Goal: Task Accomplishment & Management: Complete application form

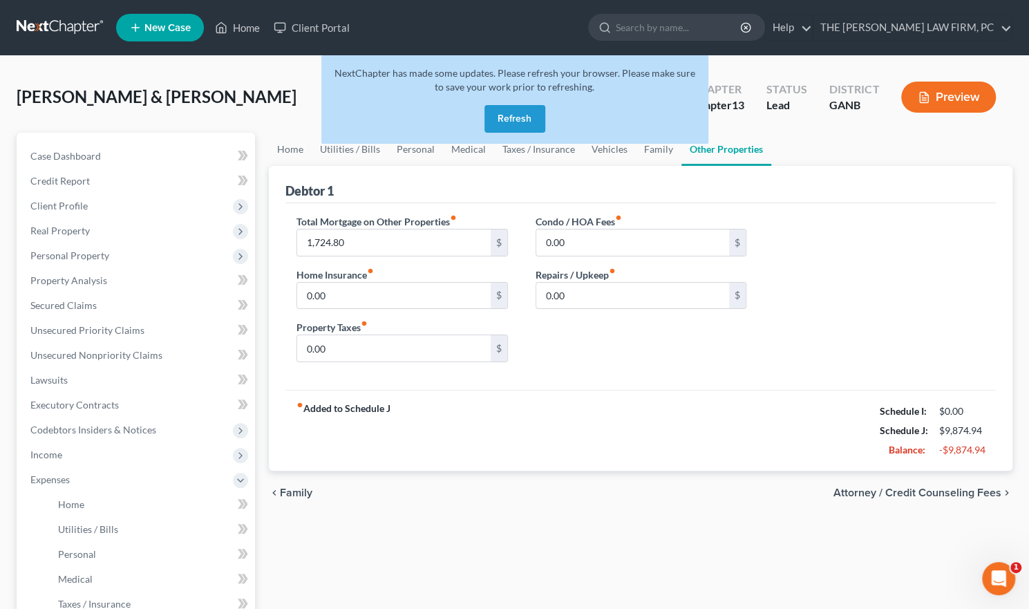
click at [538, 117] on button "Refresh" at bounding box center [515, 119] width 61 height 28
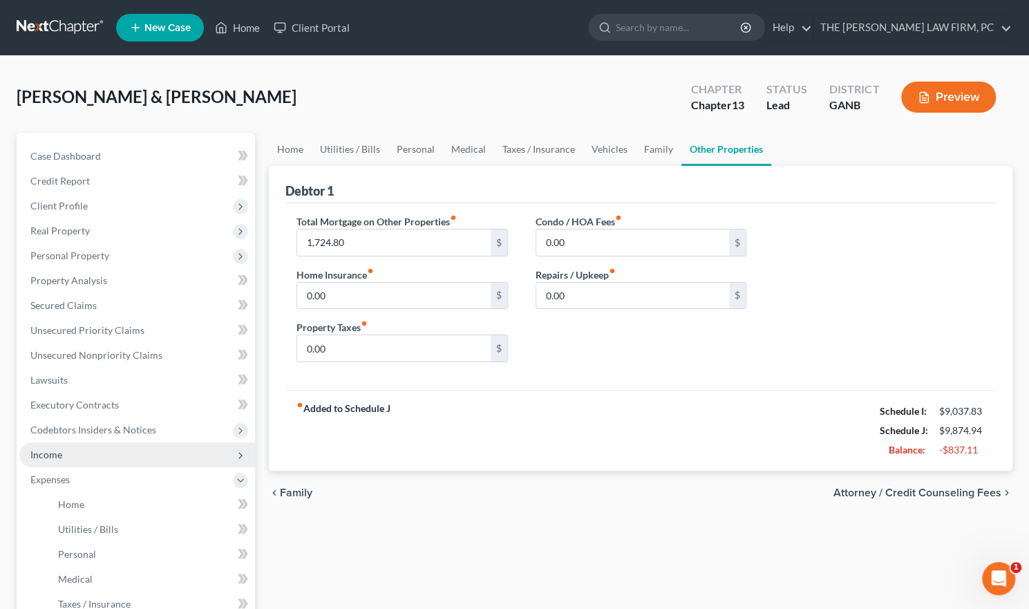
click at [55, 451] on span "Income" at bounding box center [46, 455] width 32 height 12
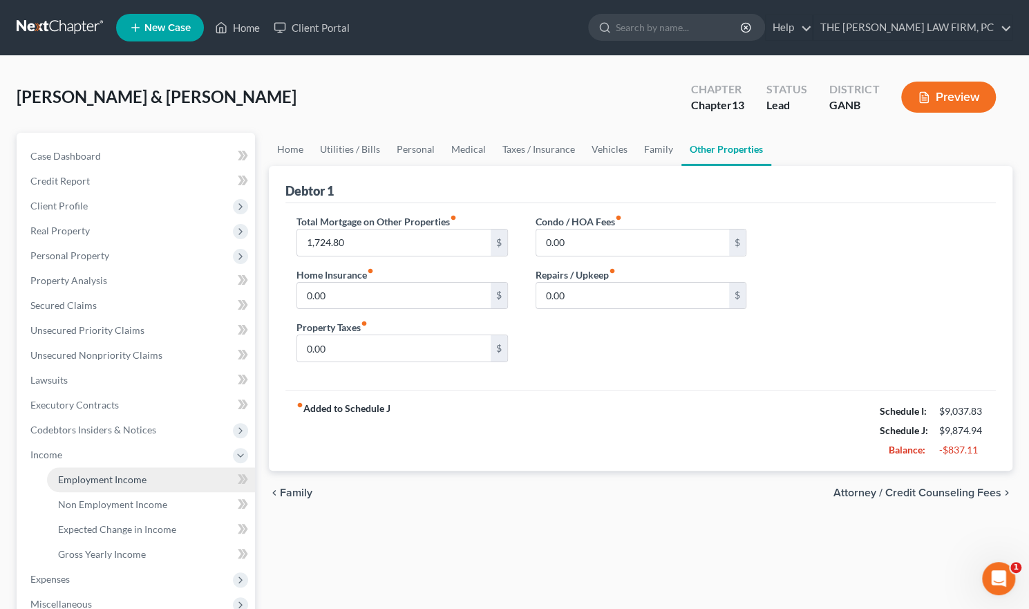
click at [100, 476] on span "Employment Income" at bounding box center [102, 479] width 88 height 12
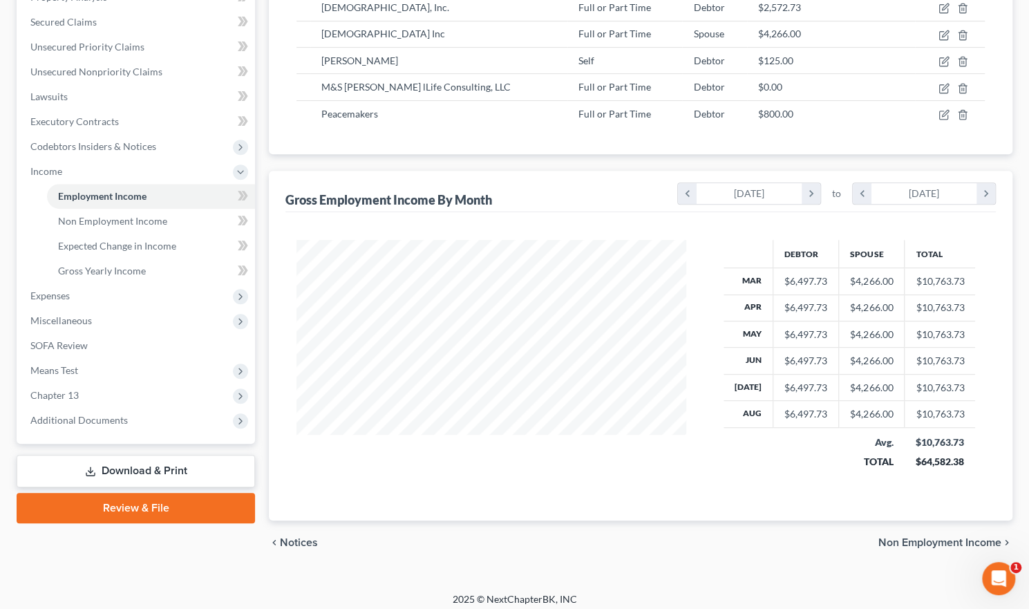
scroll to position [288, 0]
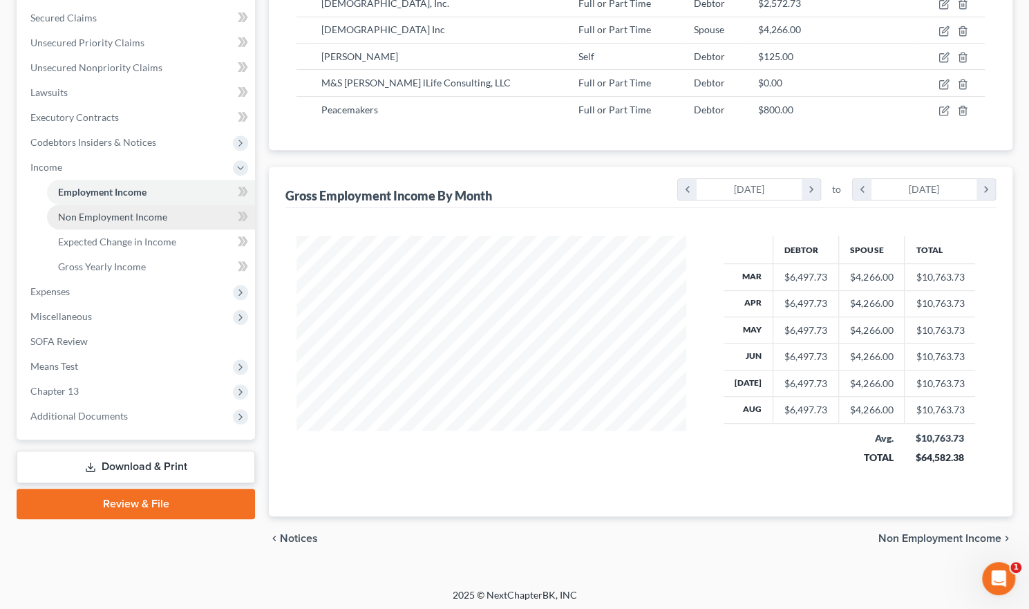
click at [133, 211] on span "Non Employment Income" at bounding box center [112, 217] width 109 height 12
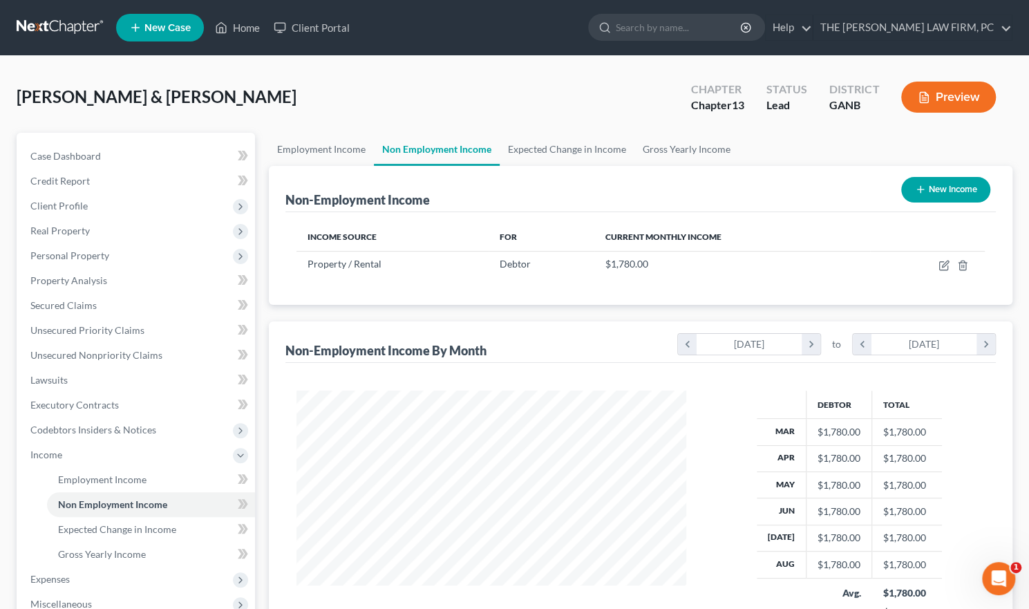
click at [940, 185] on button "New Income" at bounding box center [945, 190] width 89 height 26
select select "0"
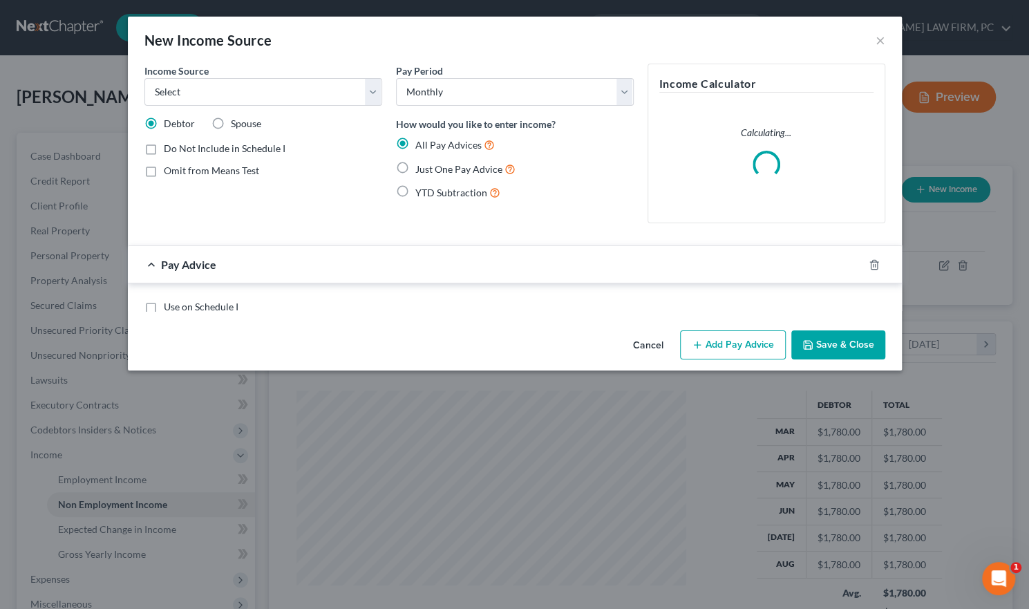
scroll to position [246, 422]
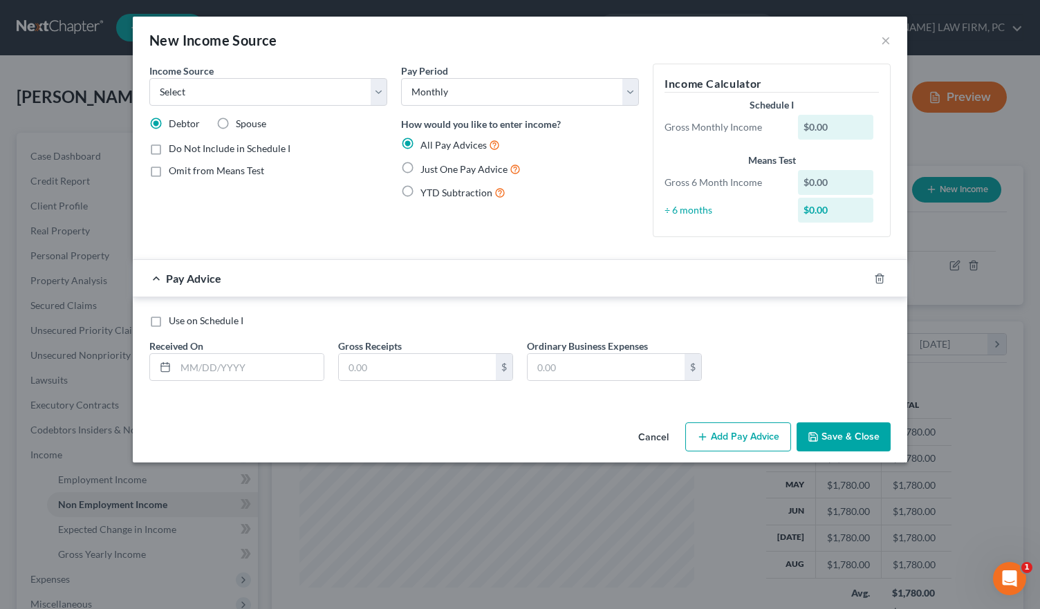
click at [660, 429] on button "Cancel" at bounding box center [653, 438] width 53 height 28
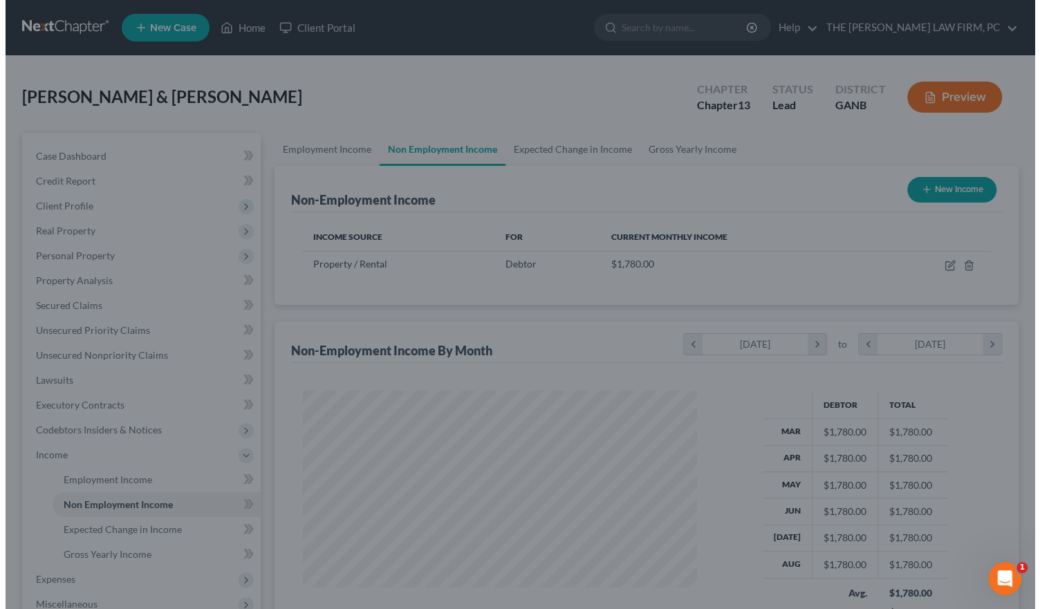
scroll to position [690958, 690787]
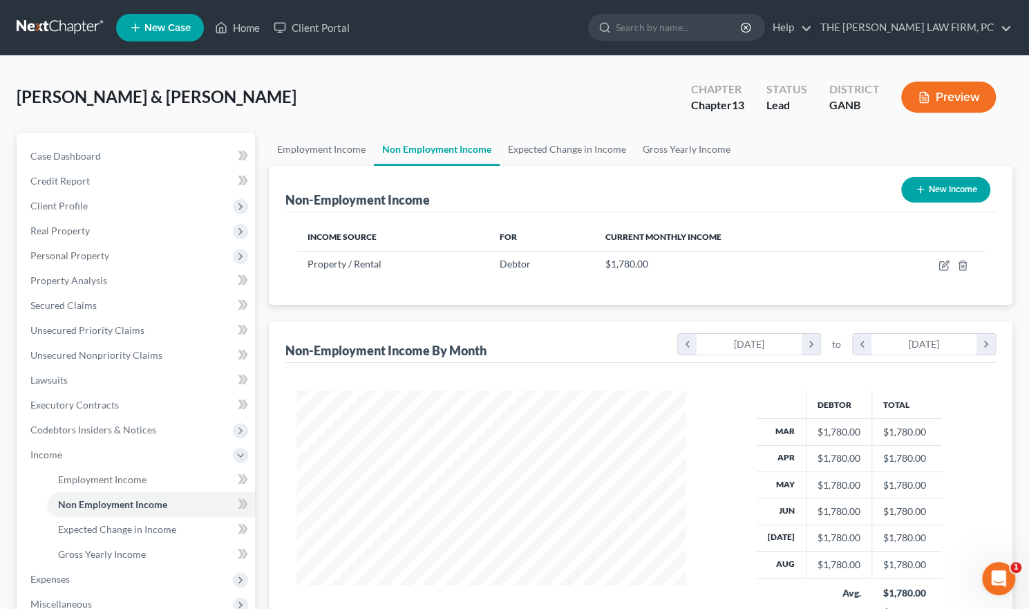
click at [925, 183] on button "New Income" at bounding box center [945, 190] width 89 height 26
select select "0"
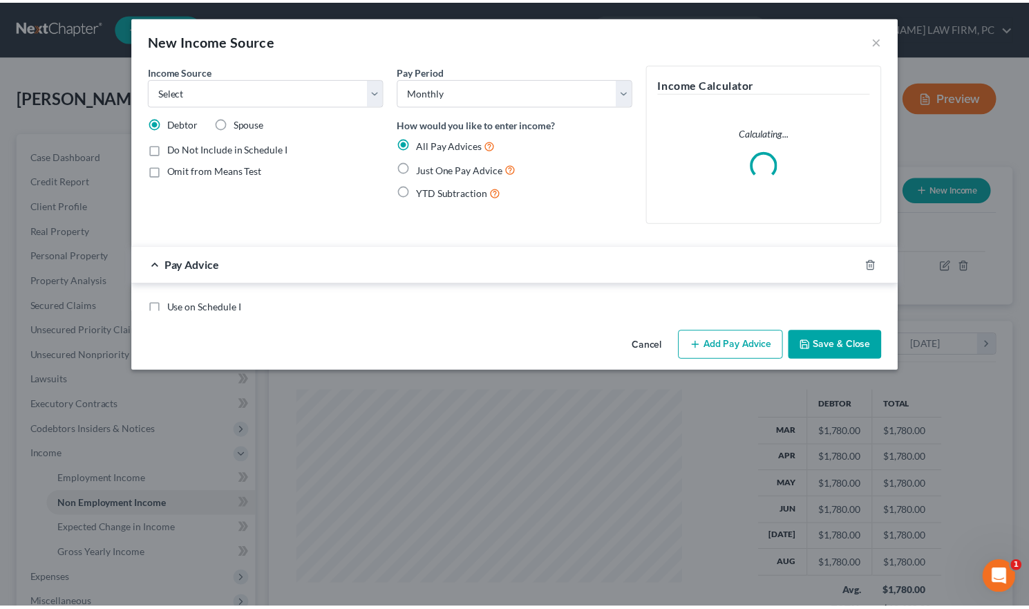
scroll to position [246, 422]
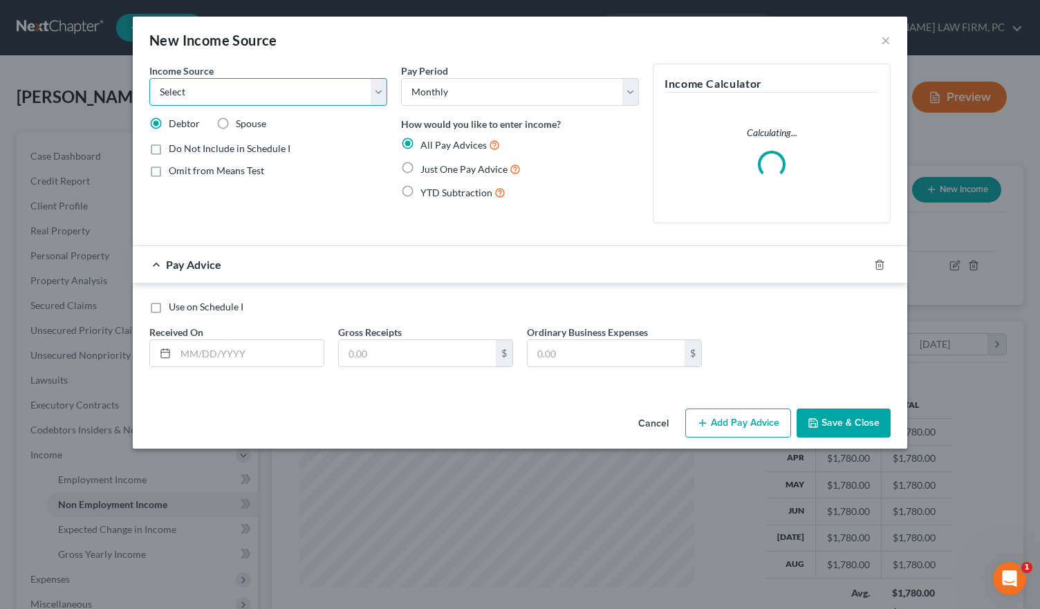
click at [374, 88] on select "Select Unemployment Disability (from employer) Pension Retirement Social Securi…" at bounding box center [268, 92] width 238 height 28
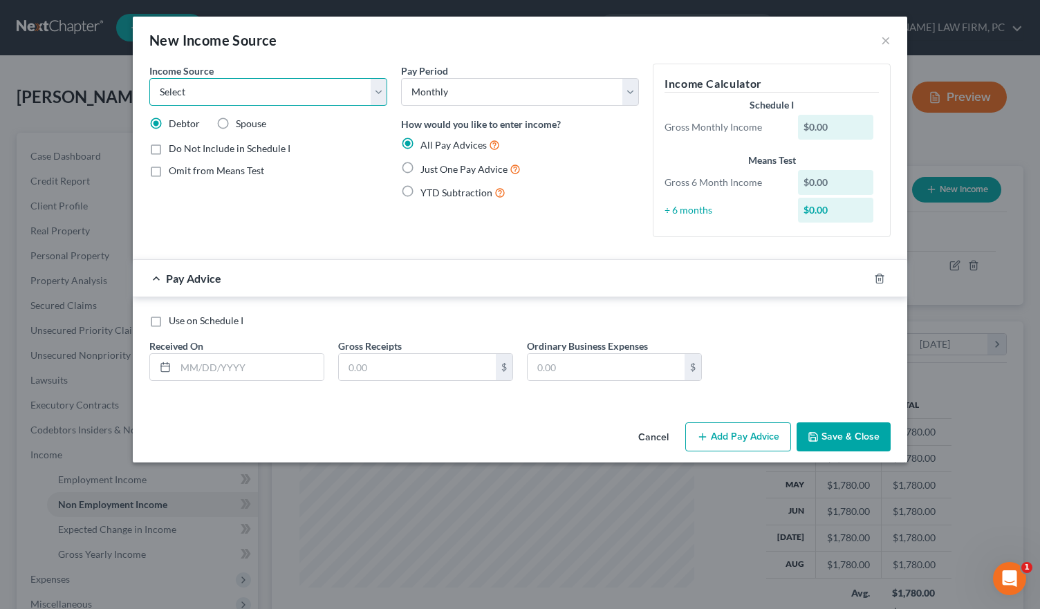
select select "13"
click at [149, 78] on select "Select Unemployment Disability (from employer) Pension Retirement Social Securi…" at bounding box center [268, 92] width 238 height 28
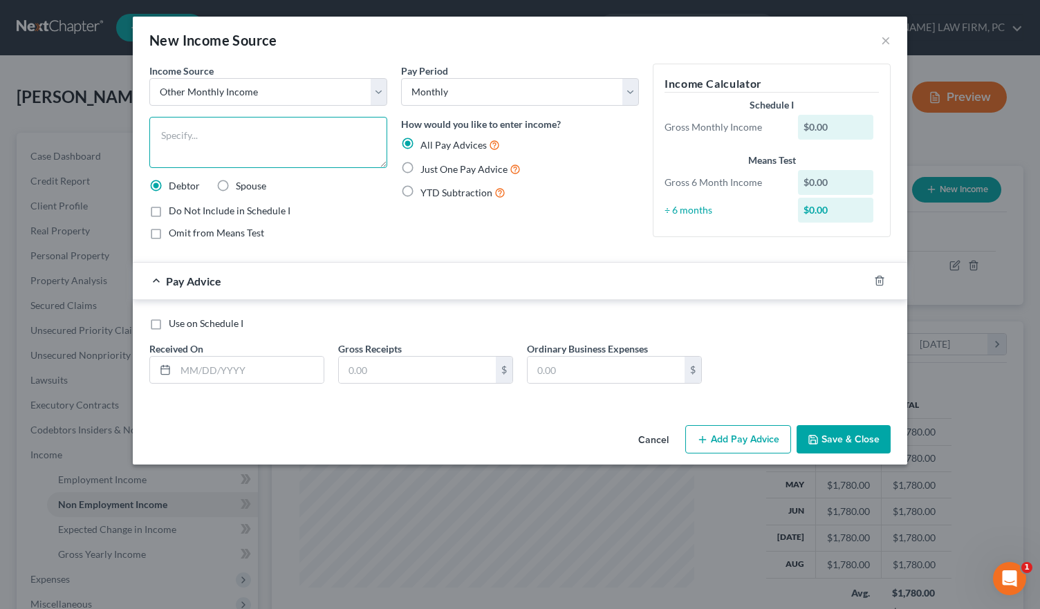
click at [219, 124] on textarea at bounding box center [268, 142] width 238 height 51
type textarea "c"
type textarea "Contribution from Daughter"
click at [823, 126] on div "$0.00" at bounding box center [836, 127] width 76 height 25
click at [829, 124] on div "$0.00" at bounding box center [836, 127] width 76 height 25
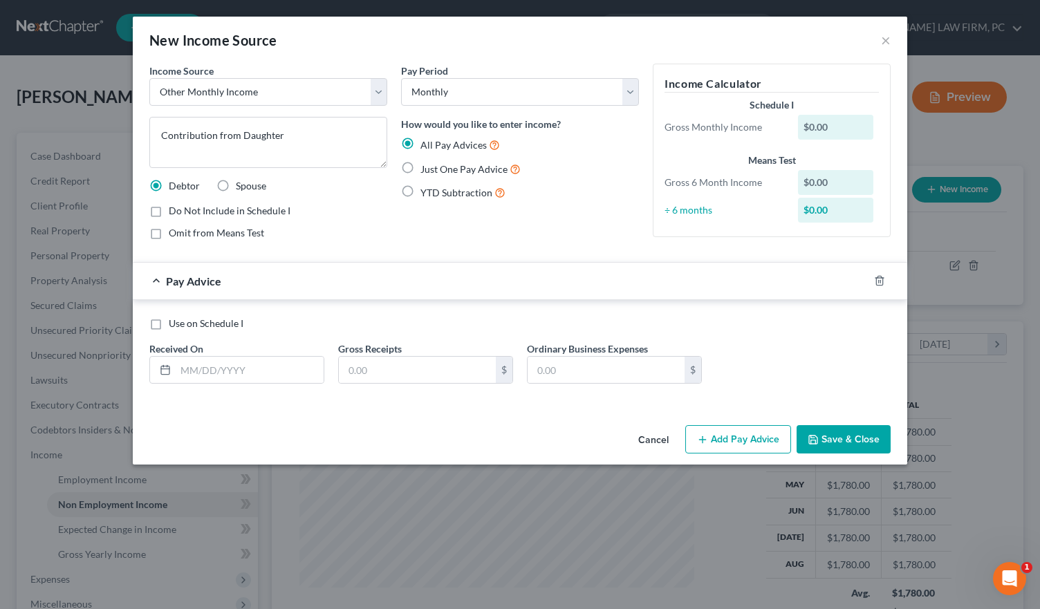
click at [209, 274] on span "Pay Advice" at bounding box center [193, 280] width 55 height 13
click at [420, 168] on label "Just One Pay Advice" at bounding box center [470, 169] width 100 height 16
click at [426, 168] on input "Just One Pay Advice" at bounding box center [430, 165] width 9 height 9
radio input "true"
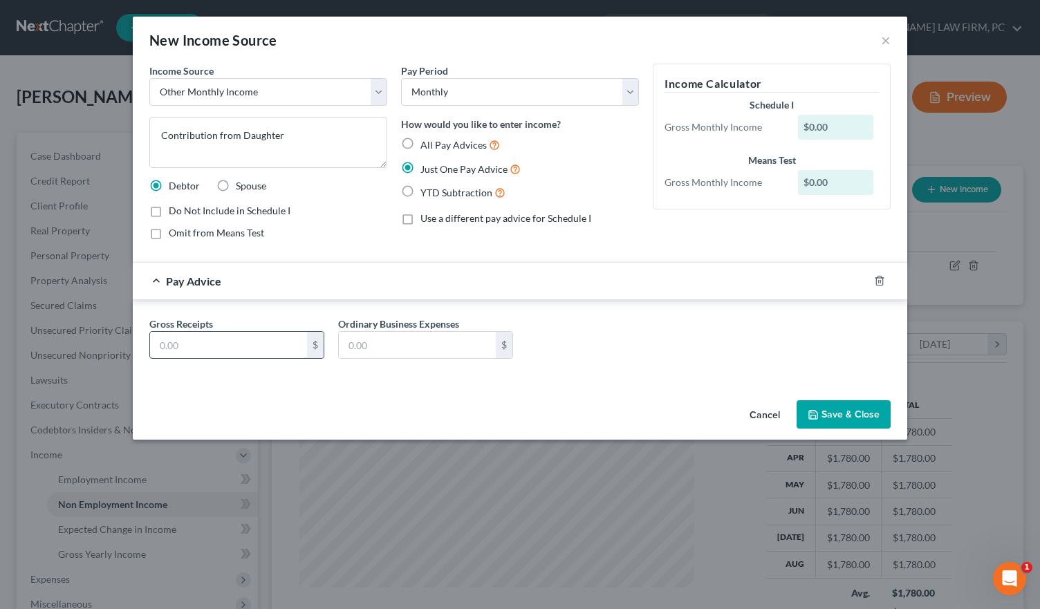
click at [264, 350] on input "text" at bounding box center [228, 345] width 157 height 26
type input "560"
click at [821, 410] on button "Save & Close" at bounding box center [843, 414] width 94 height 29
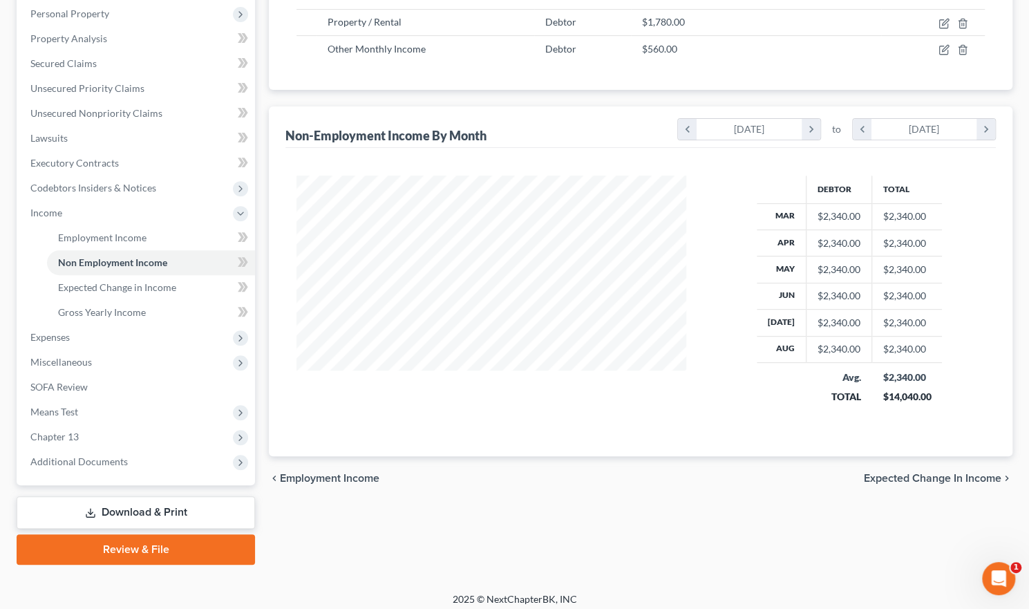
scroll to position [248, 0]
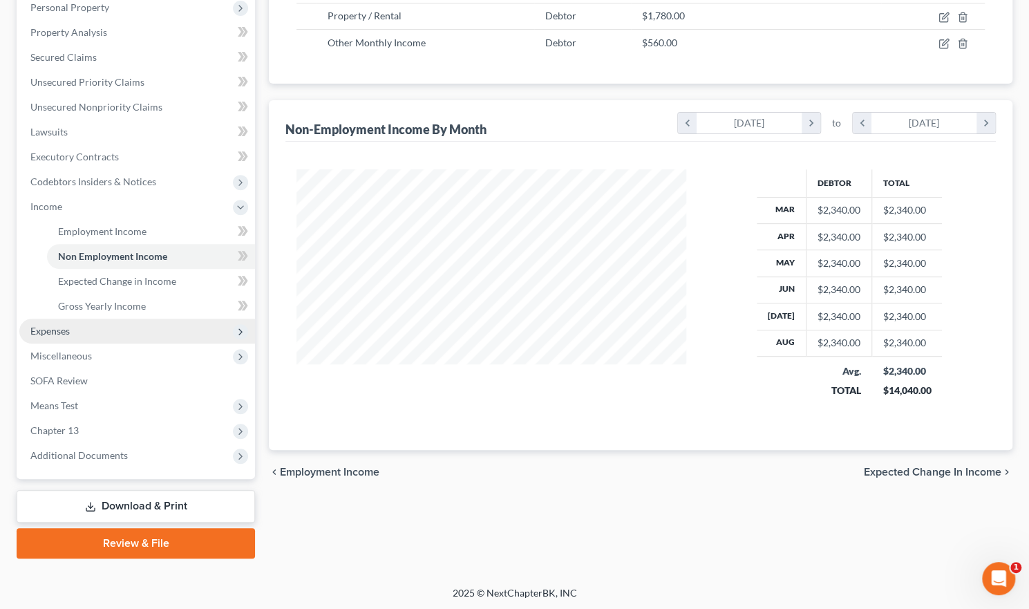
click at [50, 322] on span "Expenses" at bounding box center [137, 331] width 236 height 25
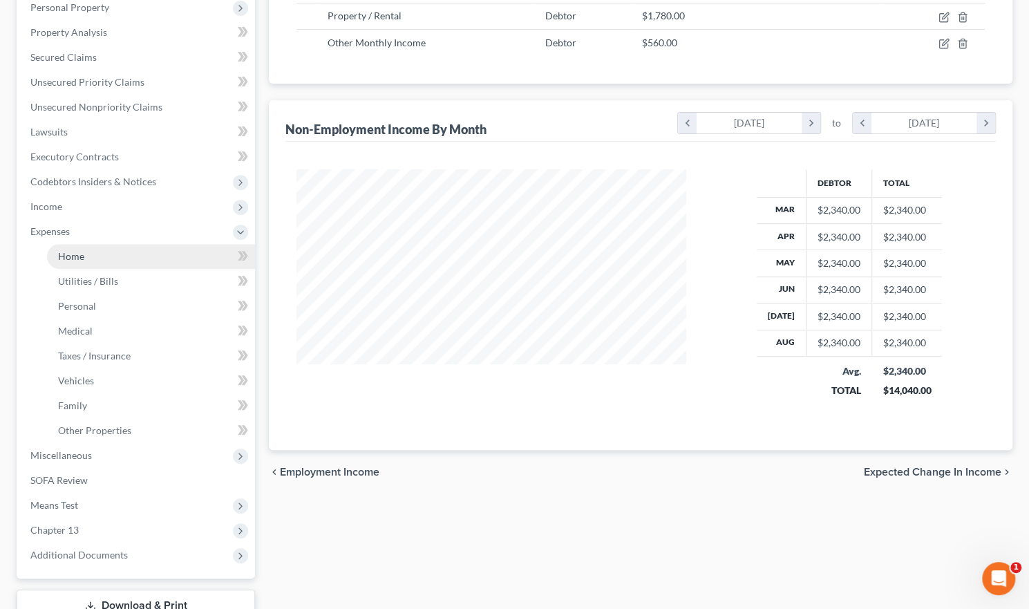
click at [74, 258] on span "Home" at bounding box center [71, 256] width 26 height 12
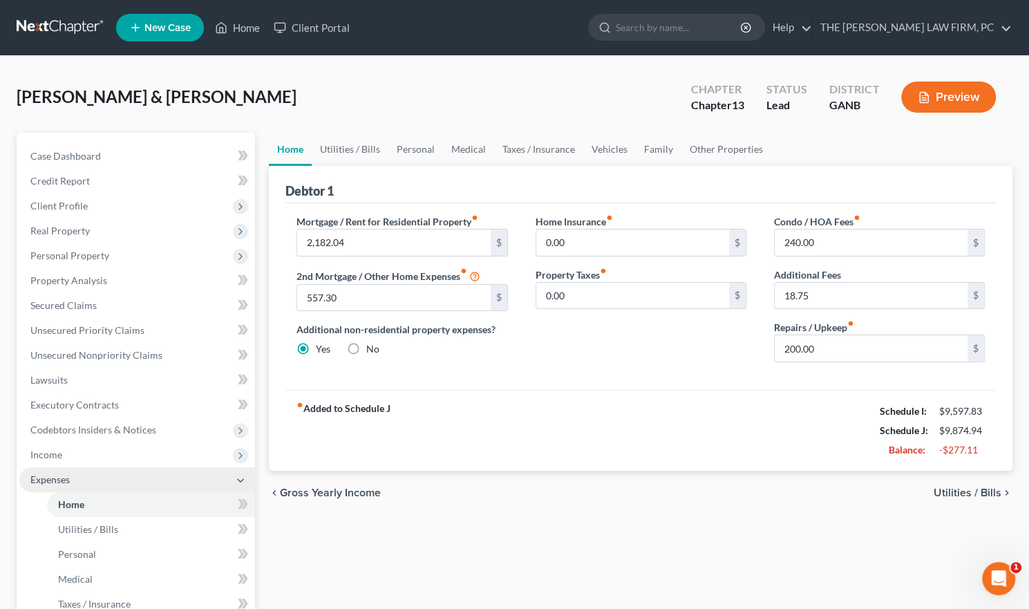
click at [48, 475] on span "Expenses" at bounding box center [49, 479] width 39 height 12
click at [335, 143] on link "Utilities / Bills" at bounding box center [350, 149] width 77 height 33
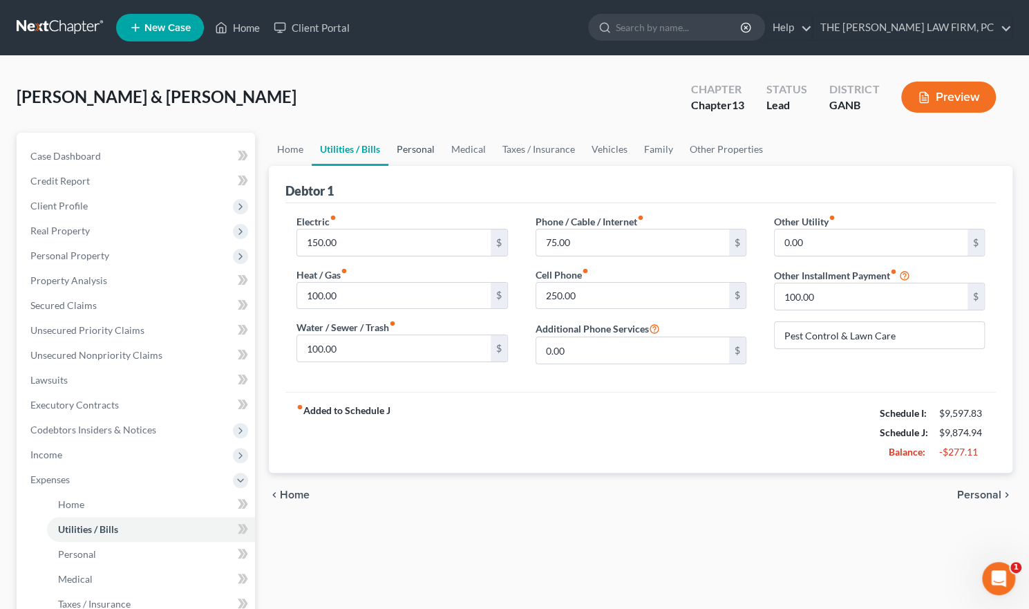
click at [413, 145] on link "Personal" at bounding box center [415, 149] width 55 height 33
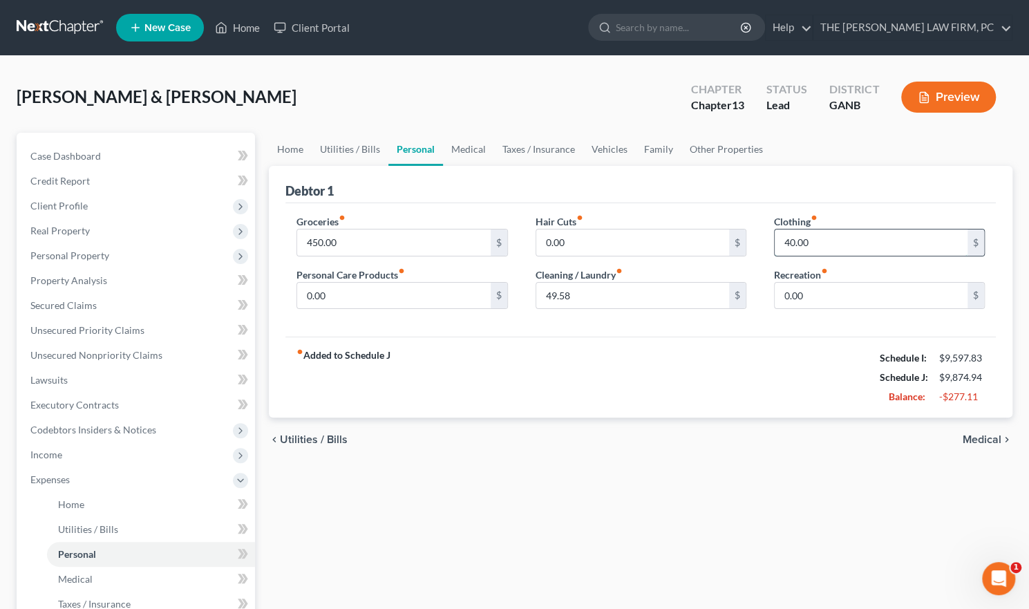
click at [816, 243] on input "40.00" at bounding box center [871, 242] width 193 height 26
click at [802, 241] on input "0" at bounding box center [871, 242] width 193 height 26
type input "0.00"
click at [476, 149] on link "Medical" at bounding box center [468, 149] width 51 height 33
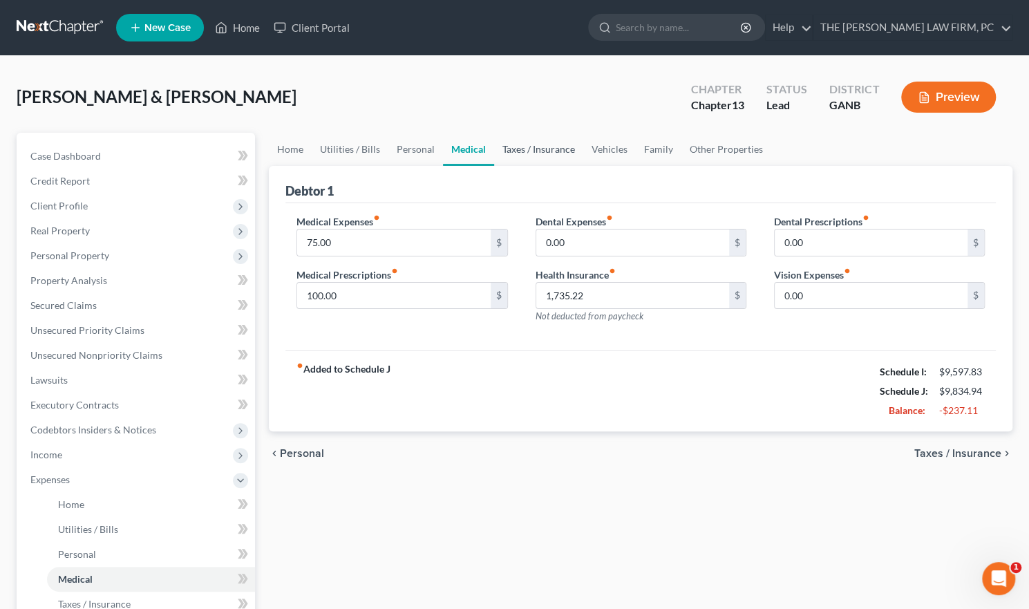
click at [558, 153] on link "Taxes / Insurance" at bounding box center [538, 149] width 89 height 33
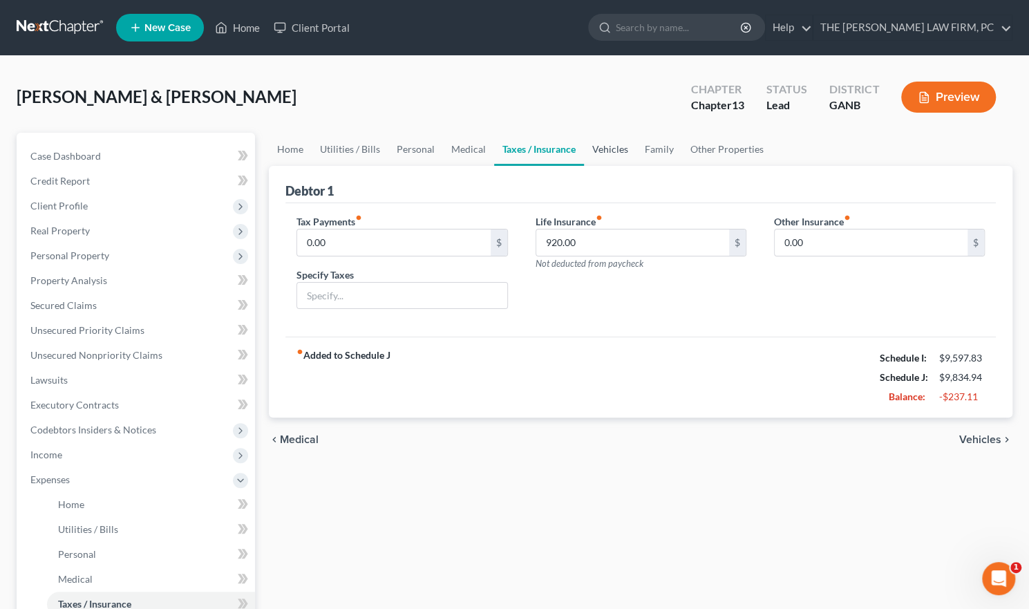
click at [612, 155] on link "Vehicles" at bounding box center [610, 149] width 53 height 33
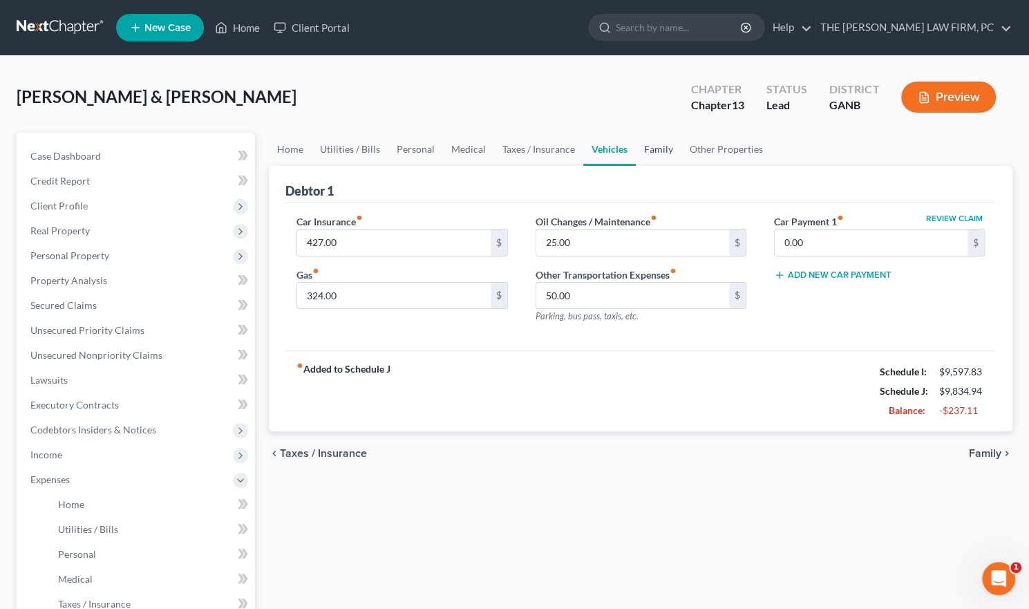
click at [659, 150] on link "Family" at bounding box center [659, 149] width 46 height 33
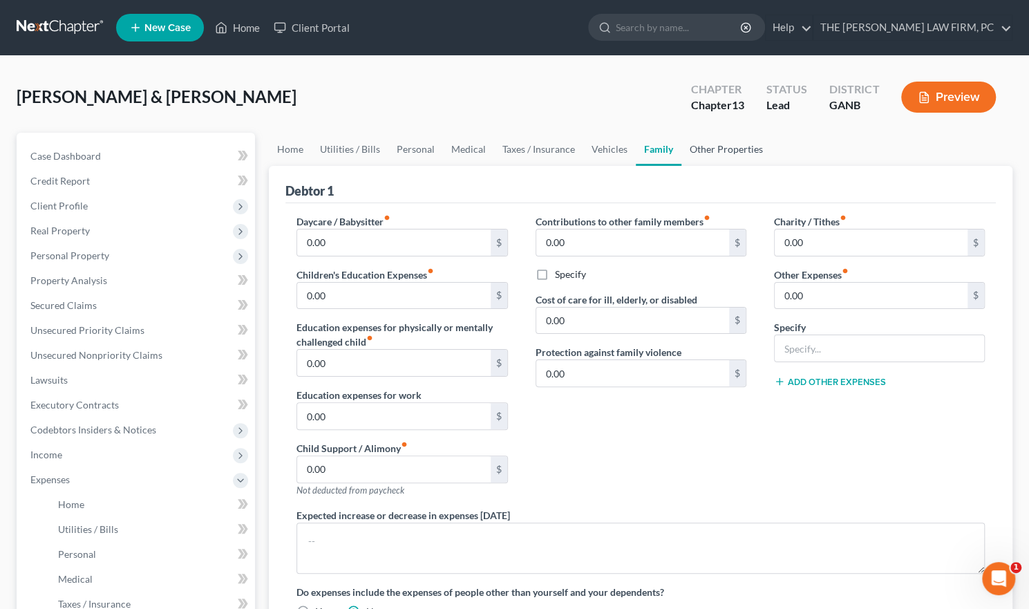
click at [697, 149] on link "Other Properties" at bounding box center [727, 149] width 90 height 33
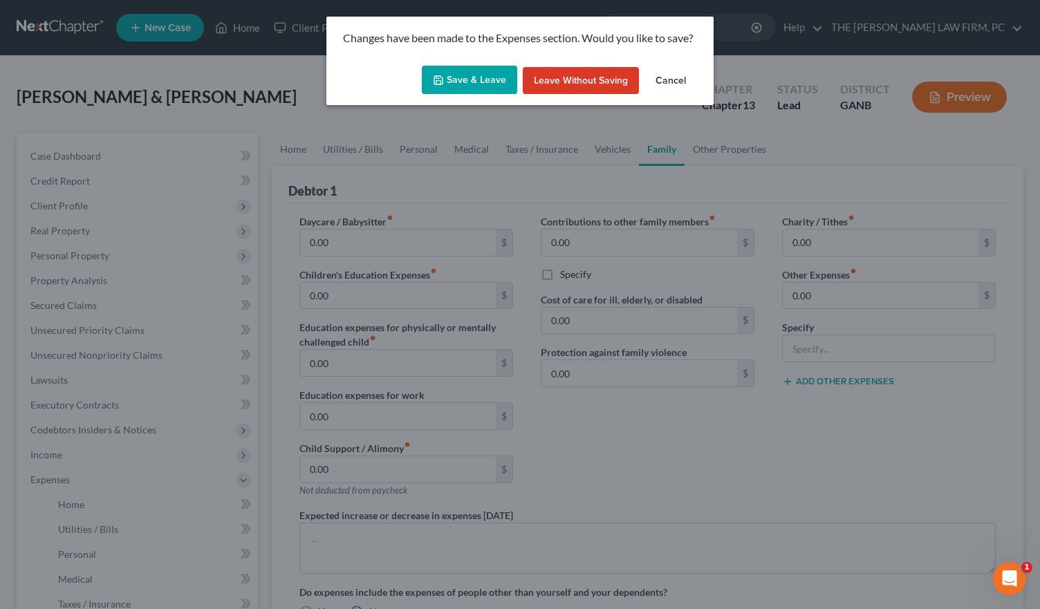
click at [490, 83] on button "Save & Leave" at bounding box center [469, 80] width 95 height 29
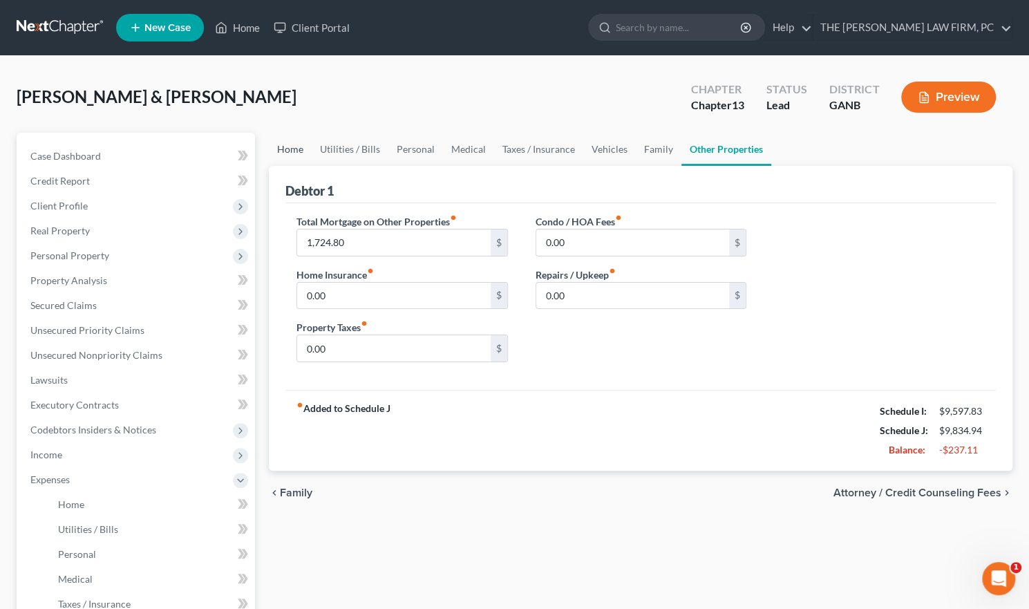
click at [288, 147] on link "Home" at bounding box center [290, 149] width 43 height 33
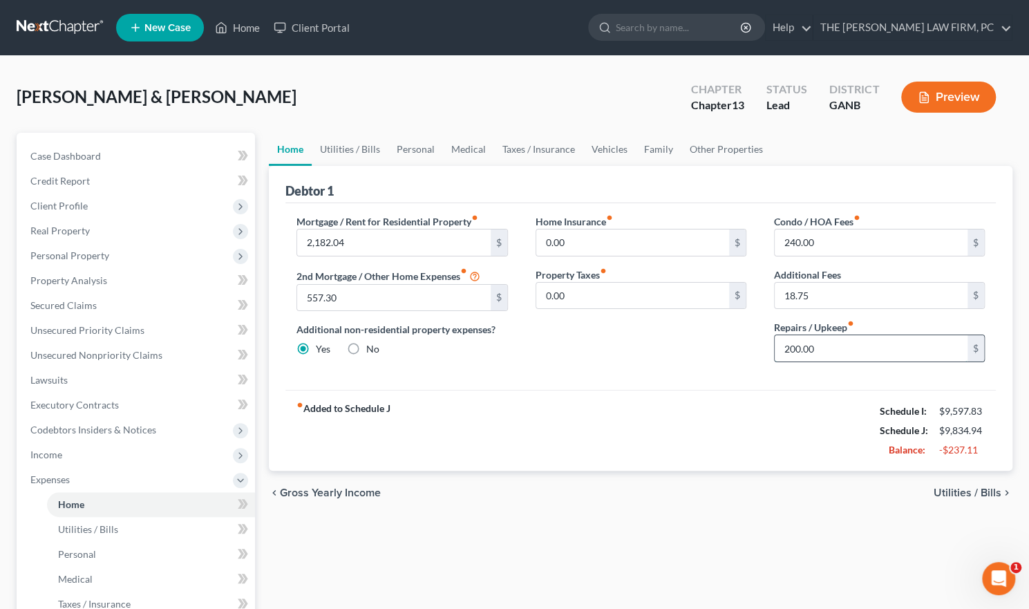
click at [788, 349] on input "200.00" at bounding box center [871, 348] width 193 height 26
type input "100"
click at [811, 346] on input "100" at bounding box center [871, 348] width 193 height 26
click at [817, 342] on input "100" at bounding box center [871, 348] width 193 height 26
type input "100.00"
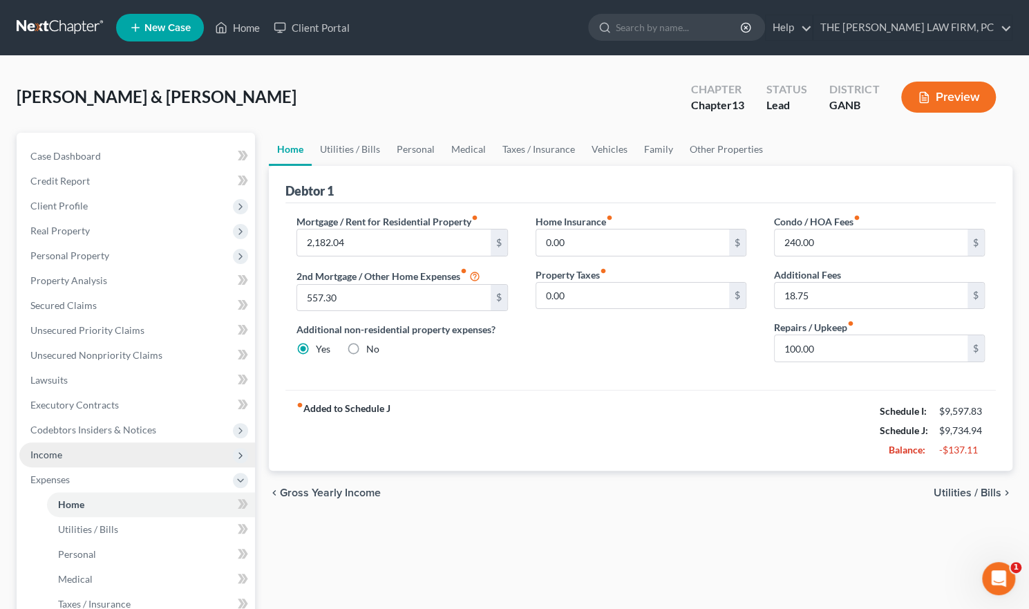
click at [61, 447] on span "Income" at bounding box center [137, 454] width 236 height 25
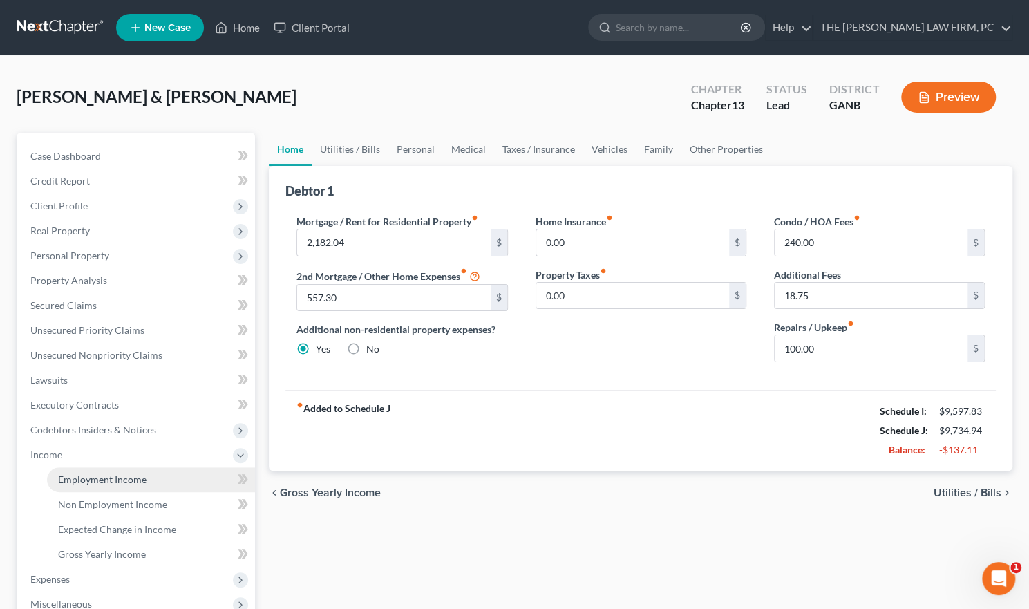
click at [103, 471] on link "Employment Income" at bounding box center [151, 479] width 208 height 25
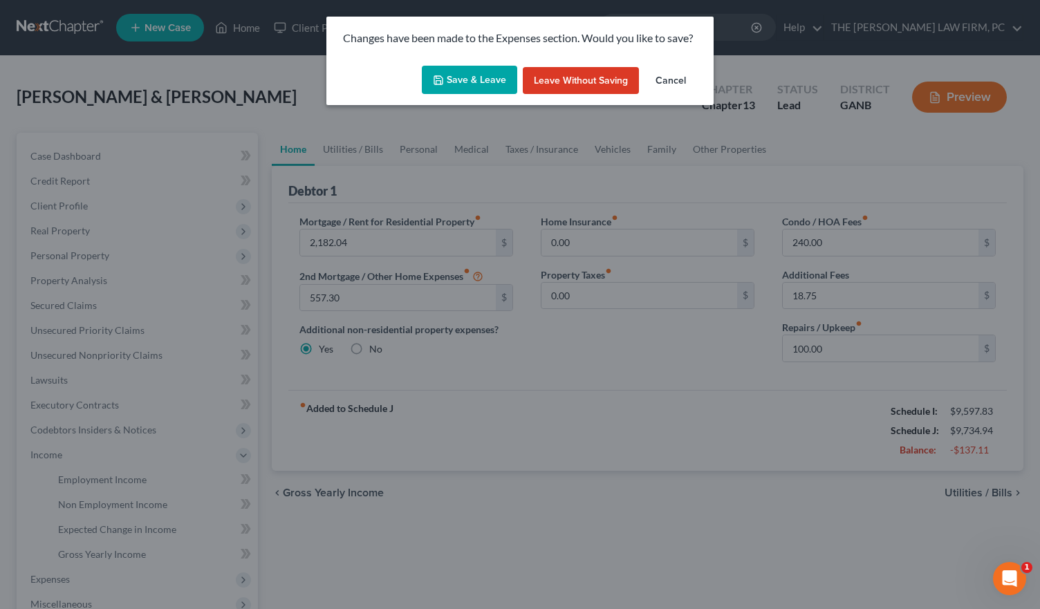
click at [468, 77] on button "Save & Leave" at bounding box center [469, 80] width 95 height 29
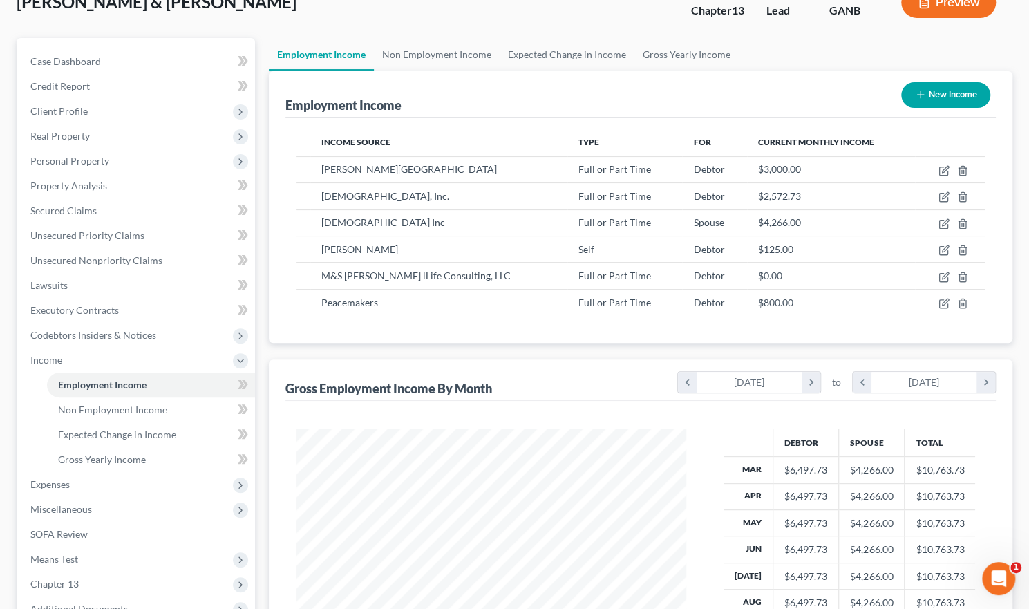
scroll to position [69, 0]
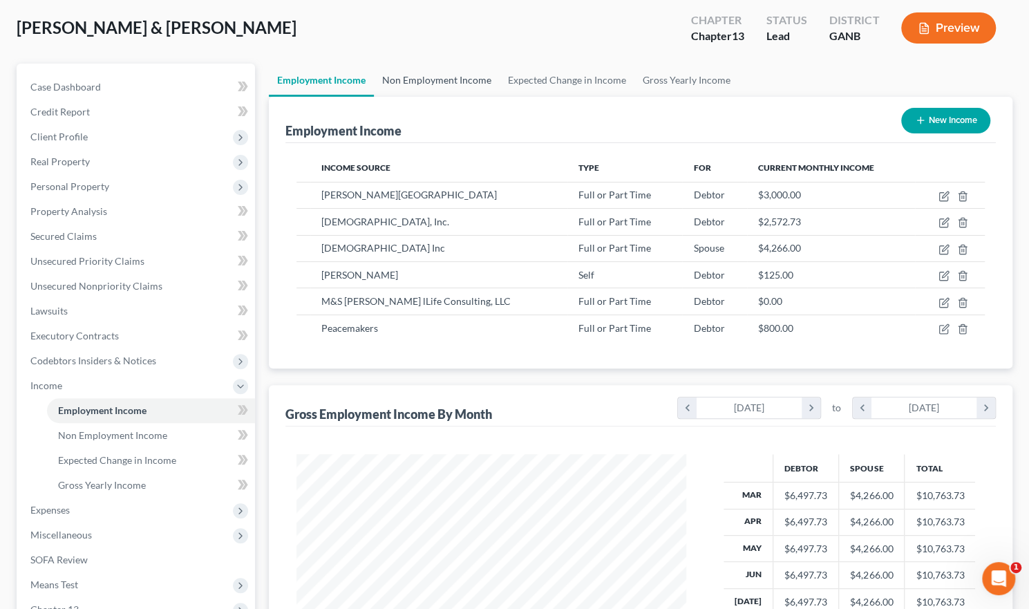
click at [461, 78] on link "Non Employment Income" at bounding box center [437, 80] width 126 height 33
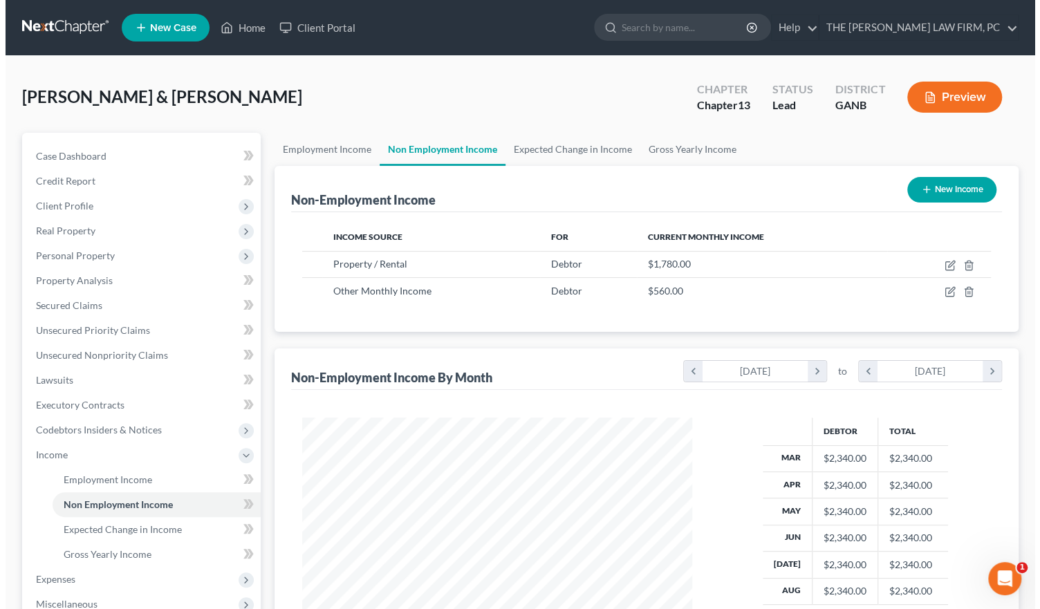
scroll to position [246, 417]
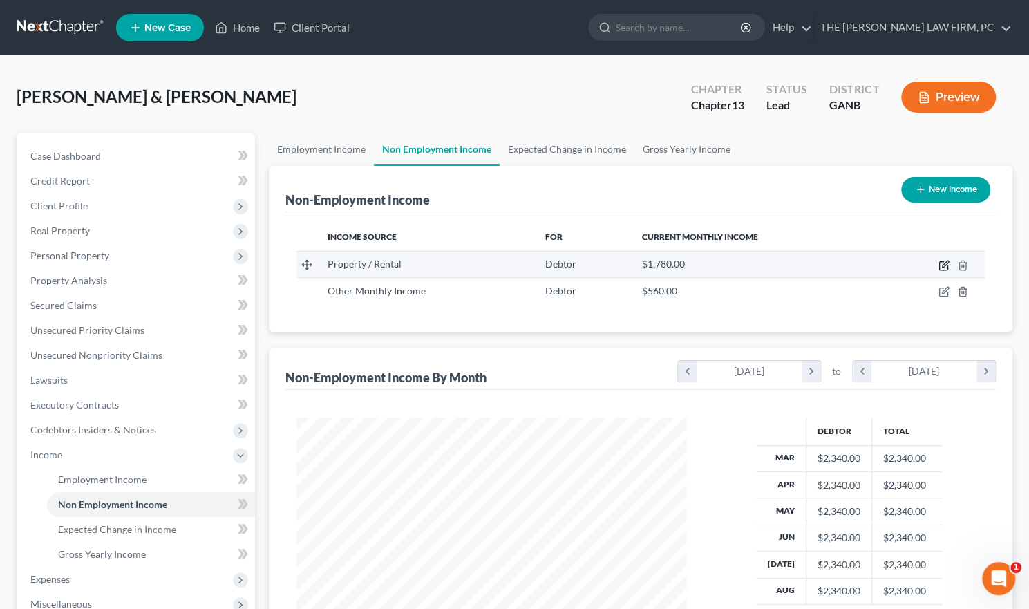
click at [941, 263] on icon "button" at bounding box center [944, 265] width 11 height 11
select select "9"
select select "0"
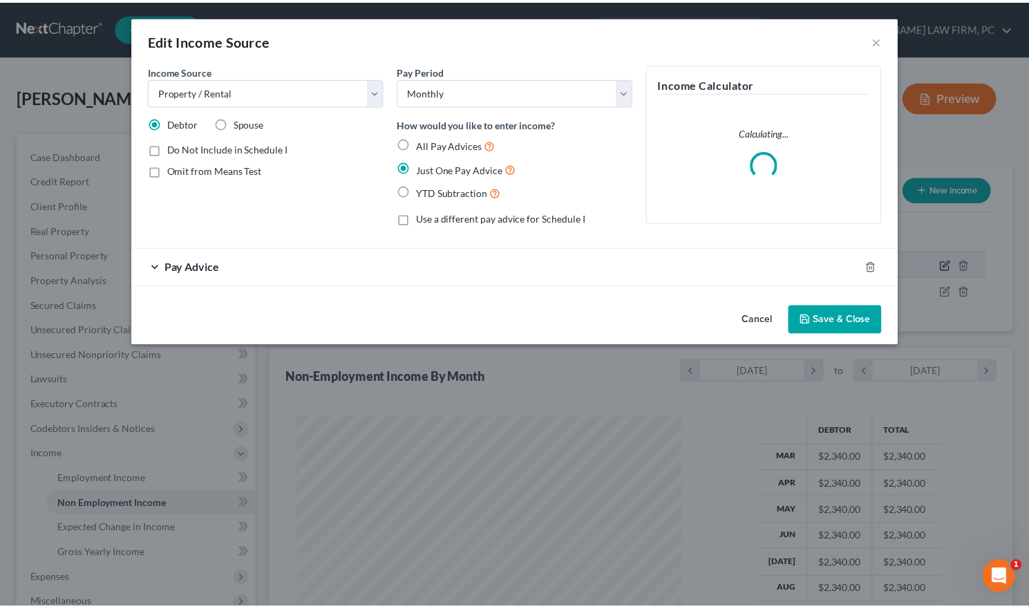
scroll to position [246, 422]
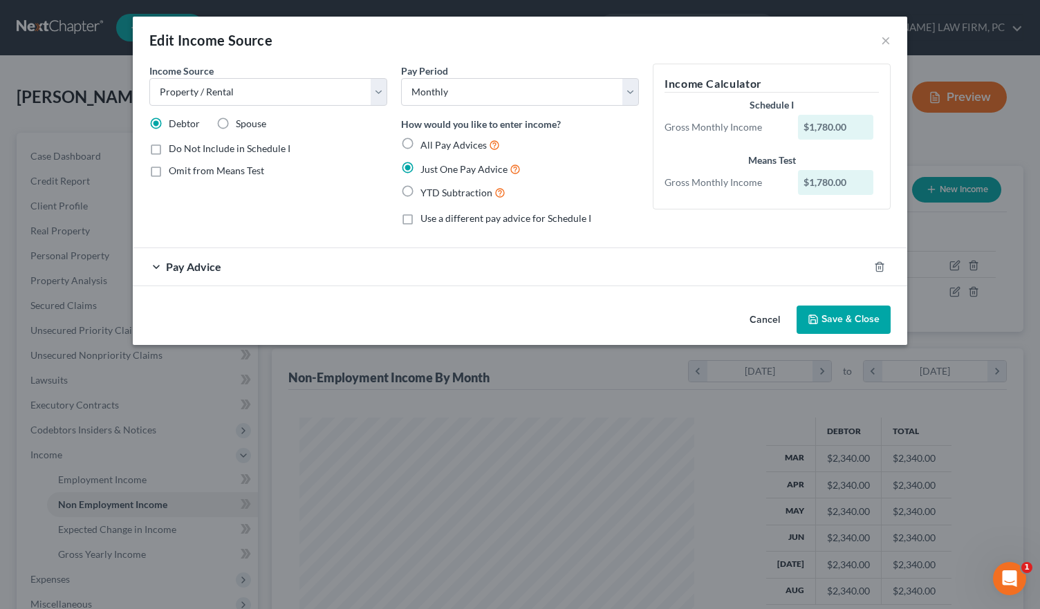
click at [155, 266] on div "Pay Advice" at bounding box center [500, 266] width 735 height 37
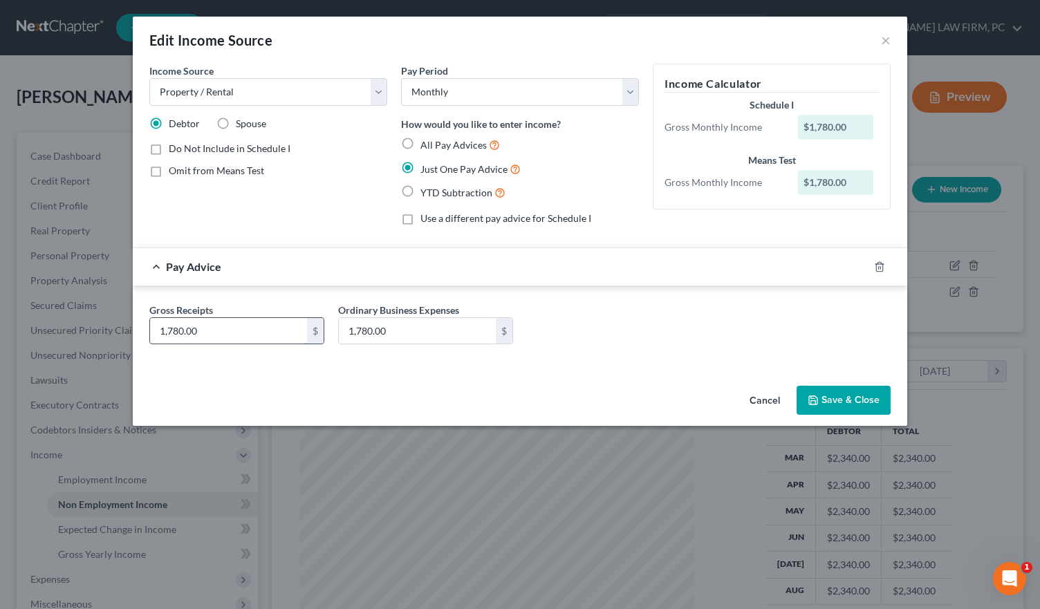
click at [241, 335] on input "1,780.00" at bounding box center [228, 331] width 157 height 26
type input "2,400"
type input "2"
type input "100"
click at [834, 395] on button "Save & Close" at bounding box center [843, 400] width 94 height 29
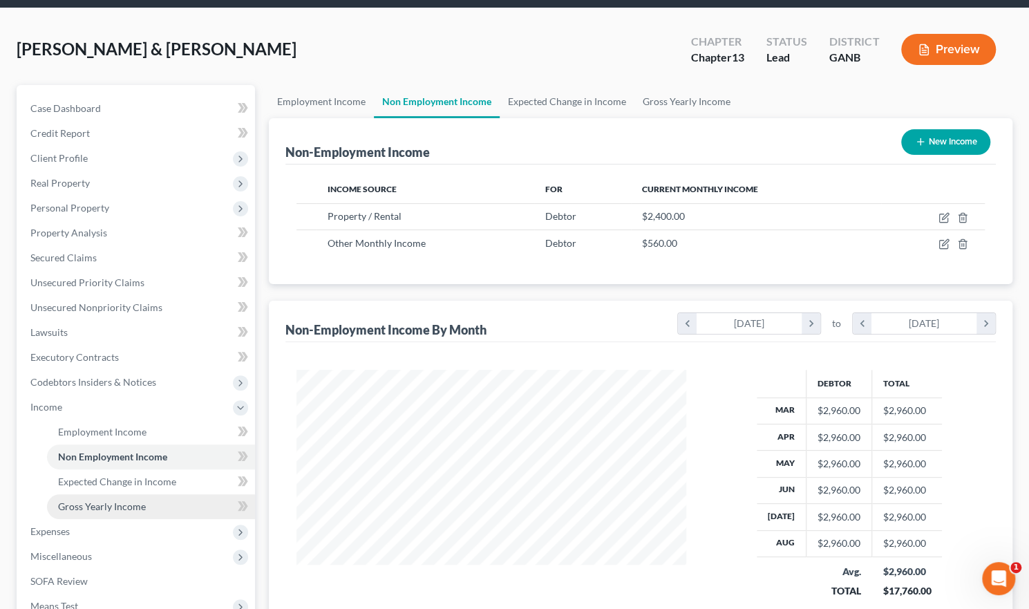
scroll to position [138, 0]
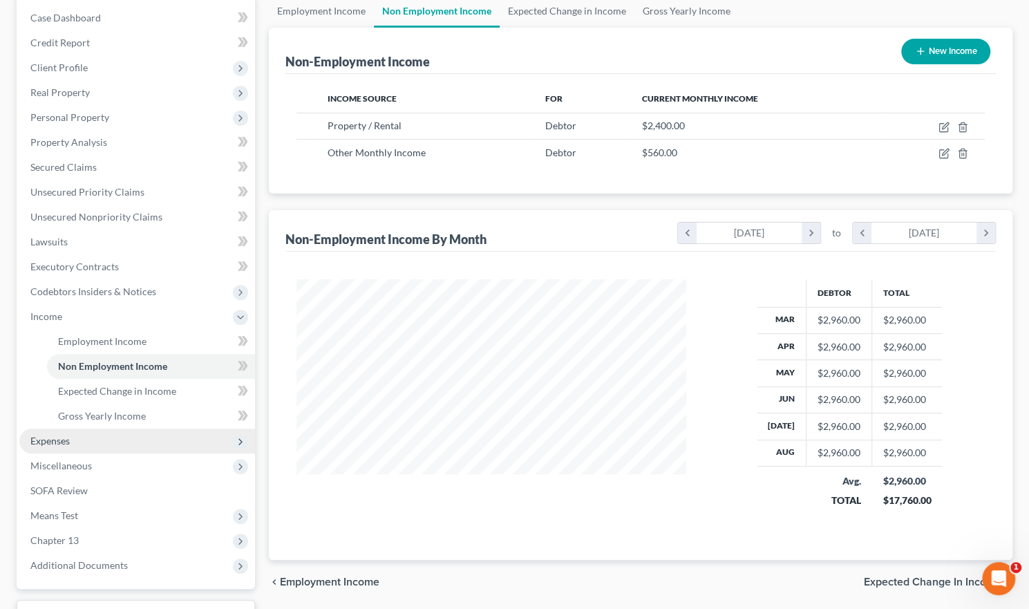
click at [128, 435] on span "Expenses" at bounding box center [137, 441] width 236 height 25
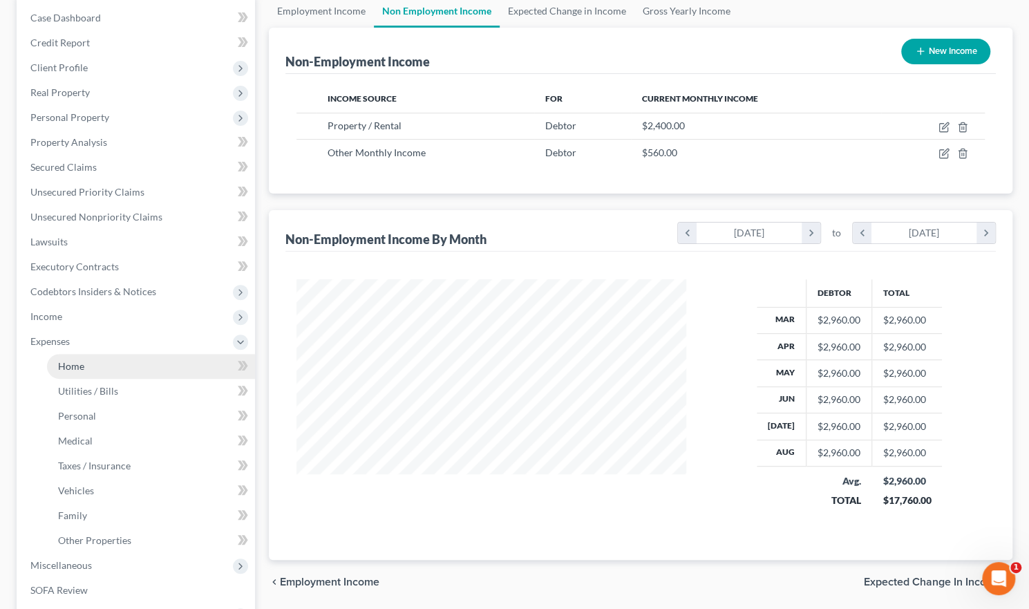
click at [97, 360] on link "Home" at bounding box center [151, 366] width 208 height 25
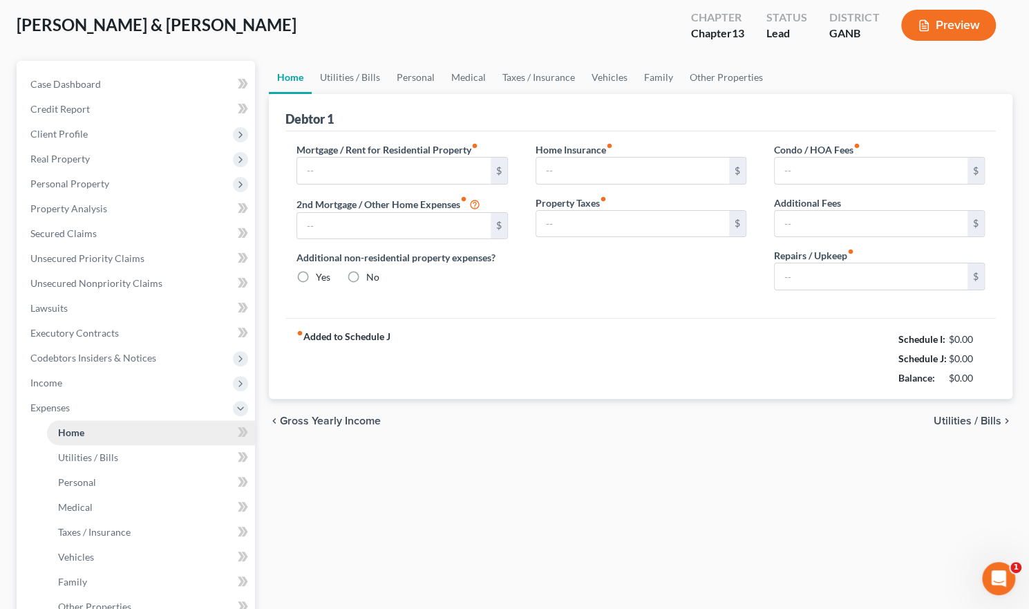
type input "2,182.04"
type input "557.30"
radio input "true"
type input "0.00"
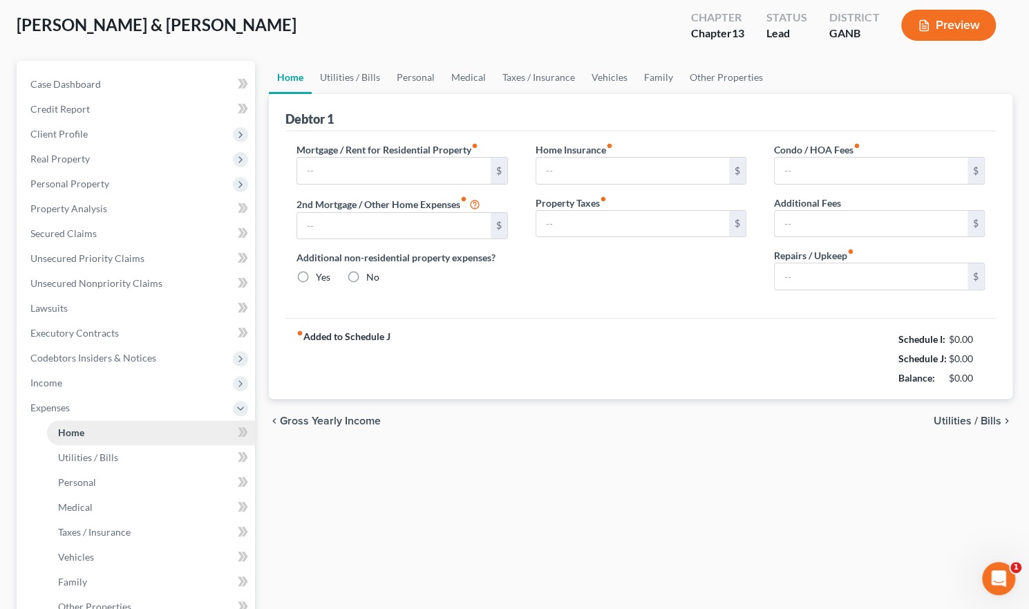
type input "240.00"
type input "18.75"
type input "100.00"
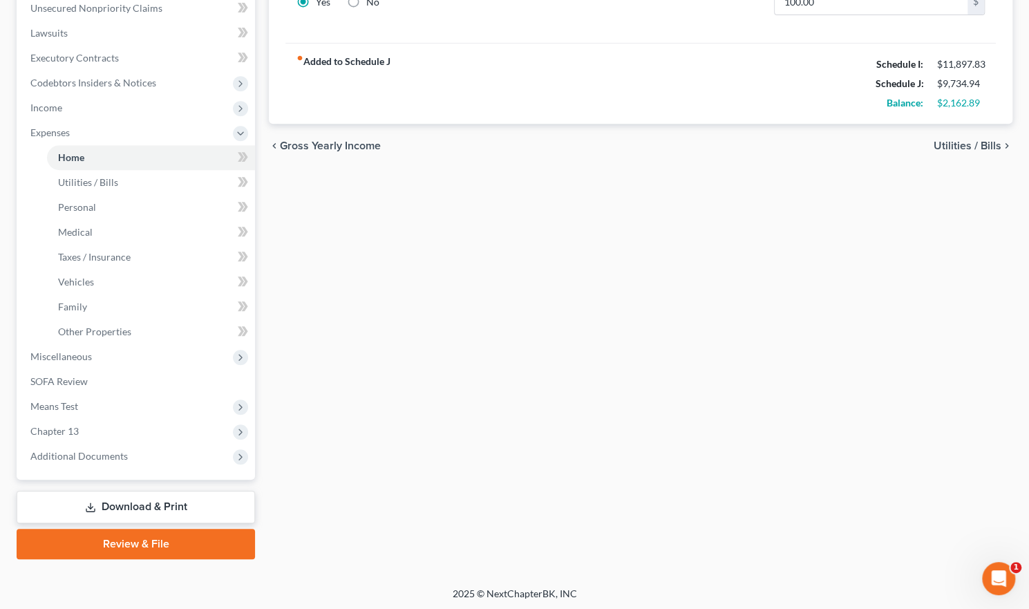
scroll to position [348, 0]
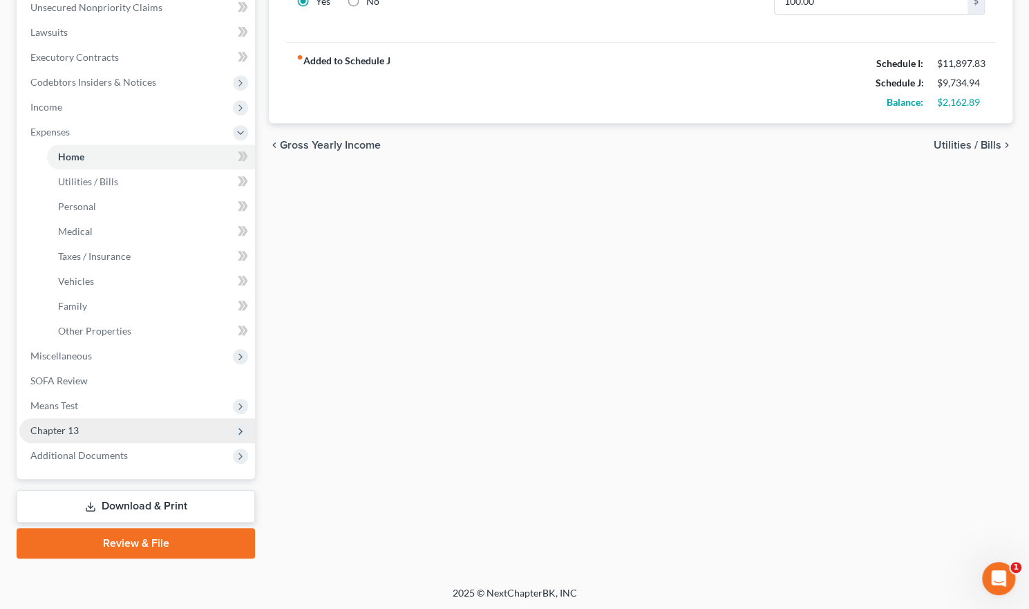
click at [80, 429] on span "Chapter 13" at bounding box center [137, 430] width 236 height 25
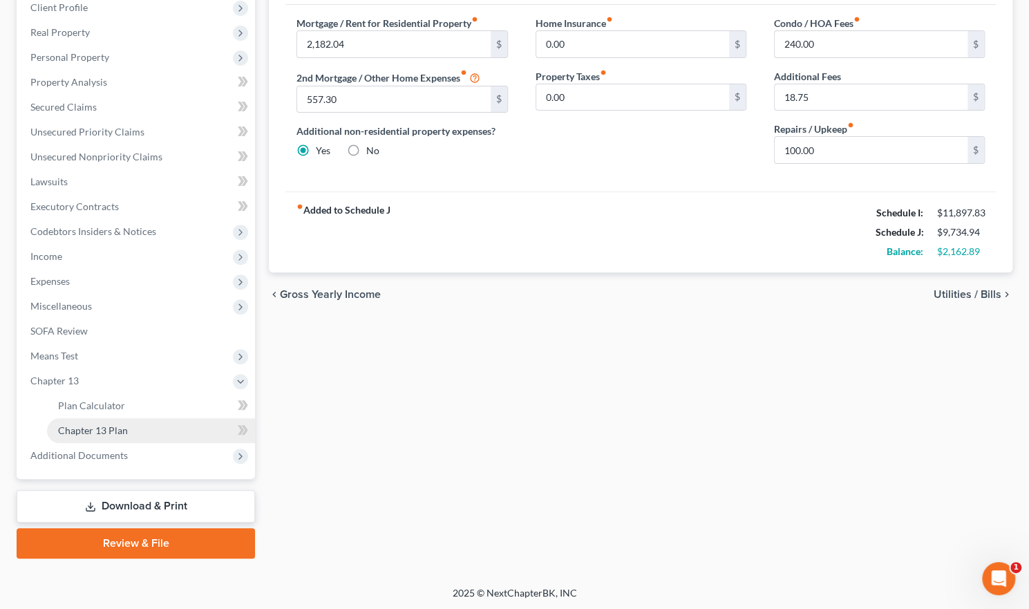
click at [80, 429] on span "Chapter 13 Plan" at bounding box center [93, 430] width 70 height 12
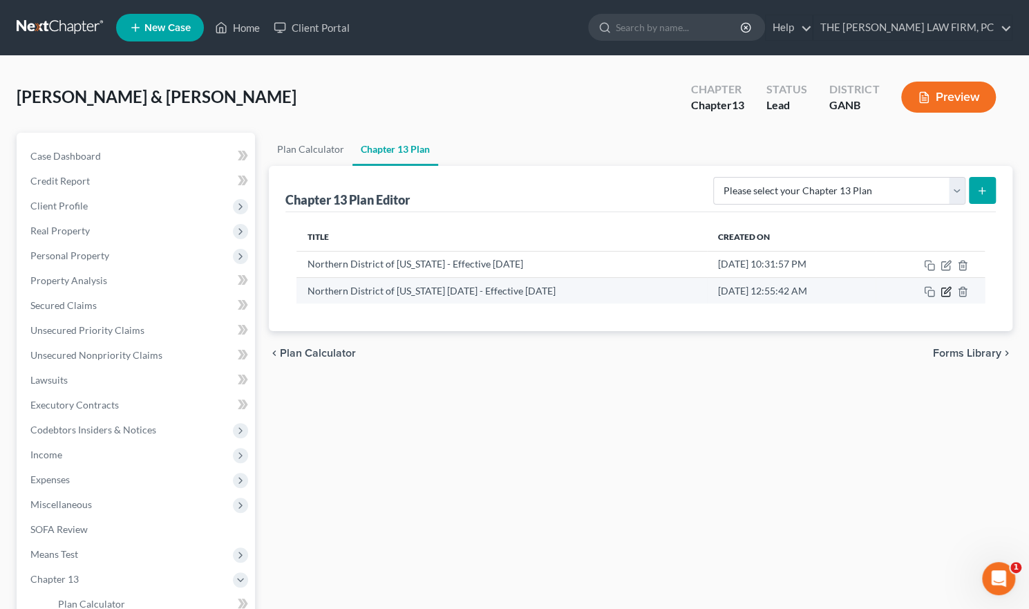
click at [944, 292] on icon "button" at bounding box center [946, 291] width 11 height 11
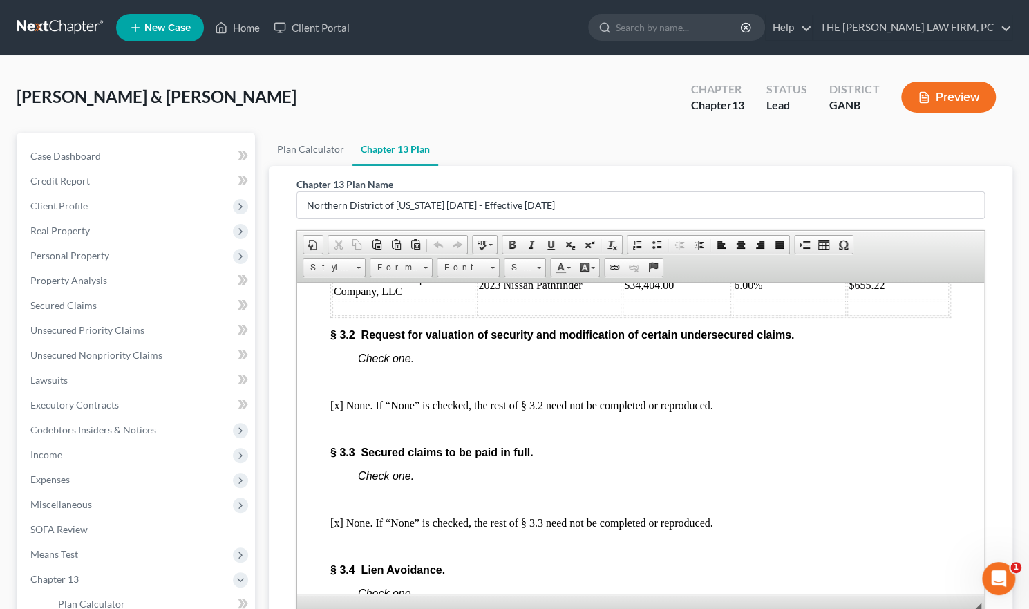
scroll to position [2350, 0]
click at [56, 478] on span "Expenses" at bounding box center [49, 479] width 39 height 12
click at [73, 529] on span "Utilities / Bills" at bounding box center [88, 529] width 60 height 12
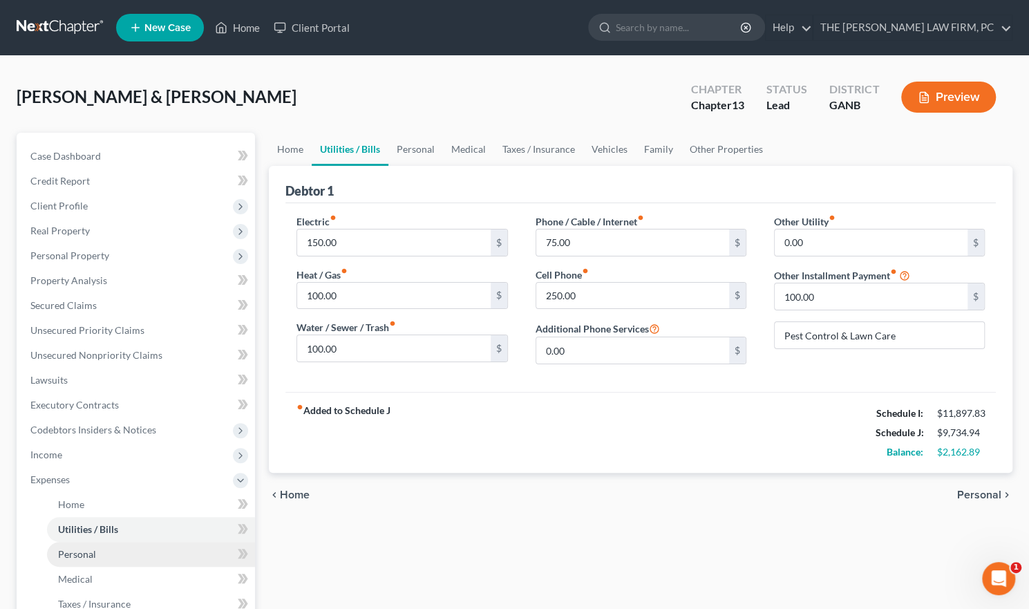
click at [76, 550] on span "Personal" at bounding box center [77, 554] width 38 height 12
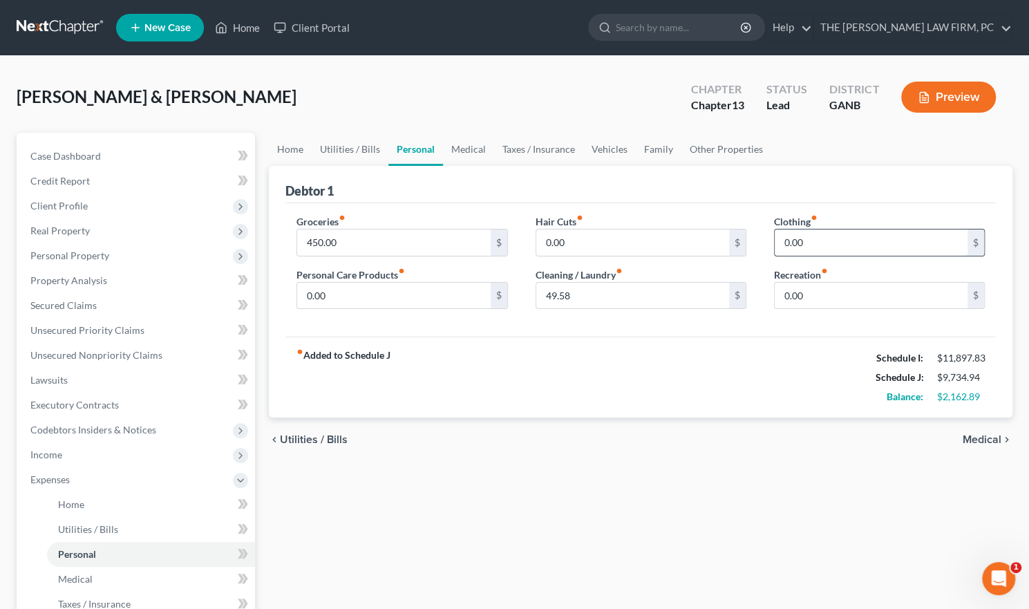
click at [782, 234] on input "0.00" at bounding box center [871, 242] width 193 height 26
click at [810, 246] on input "40" at bounding box center [871, 242] width 193 height 26
type input "40.00"
click at [370, 244] on input "450.00" at bounding box center [393, 242] width 193 height 26
type input "550.00"
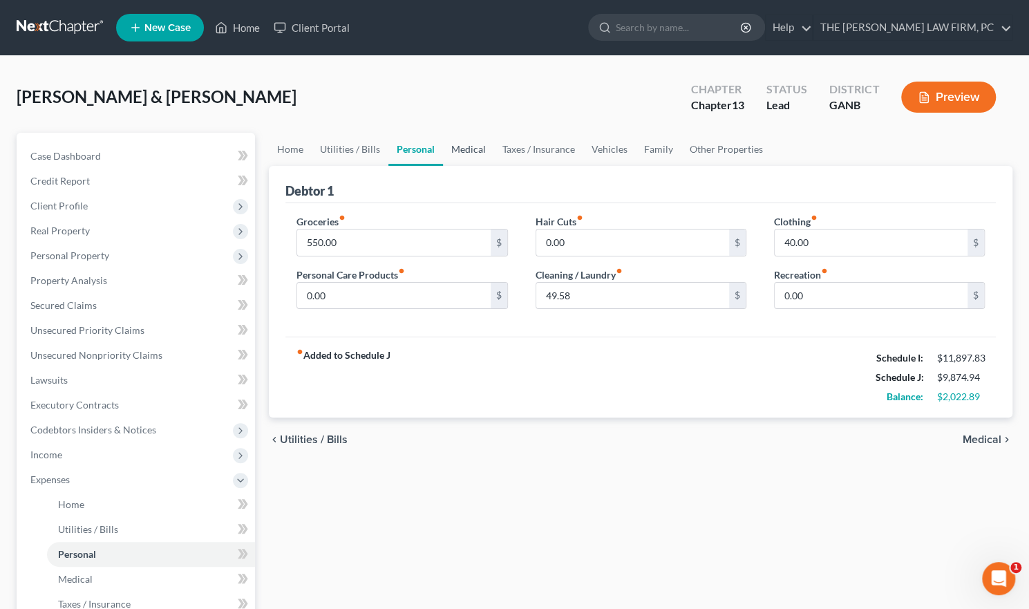
click at [455, 146] on link "Medical" at bounding box center [468, 149] width 51 height 33
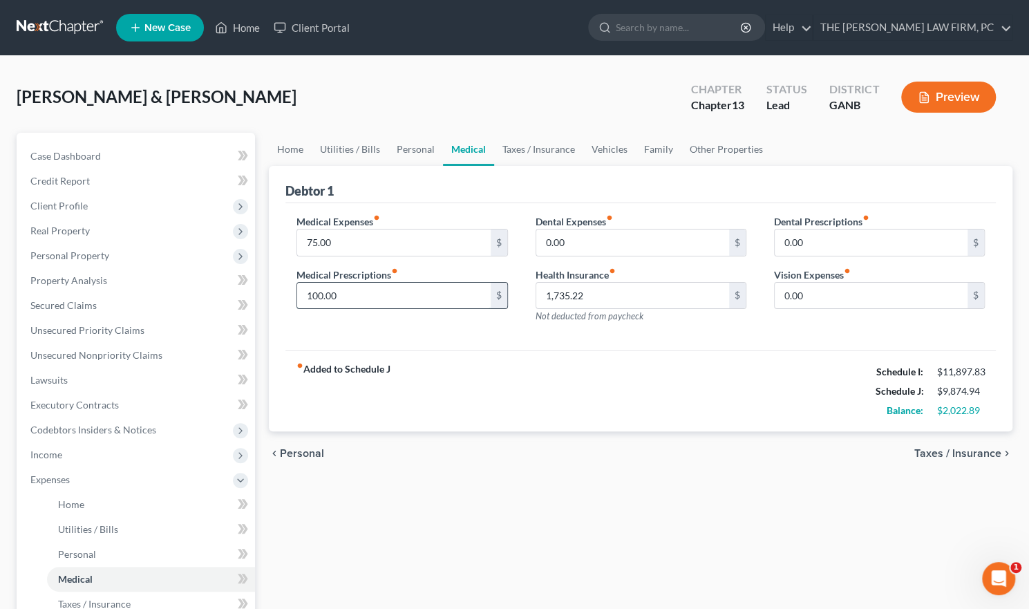
click at [346, 294] on input "100.00" at bounding box center [393, 296] width 193 height 26
type input "120.00"
click at [343, 239] on input "75.00" at bounding box center [393, 242] width 193 height 26
type input "77.89"
click at [516, 494] on div "Home Utilities / Bills Personal Medical Taxes / Insurance Vehicles Family Other…" at bounding box center [641, 519] width 758 height 773
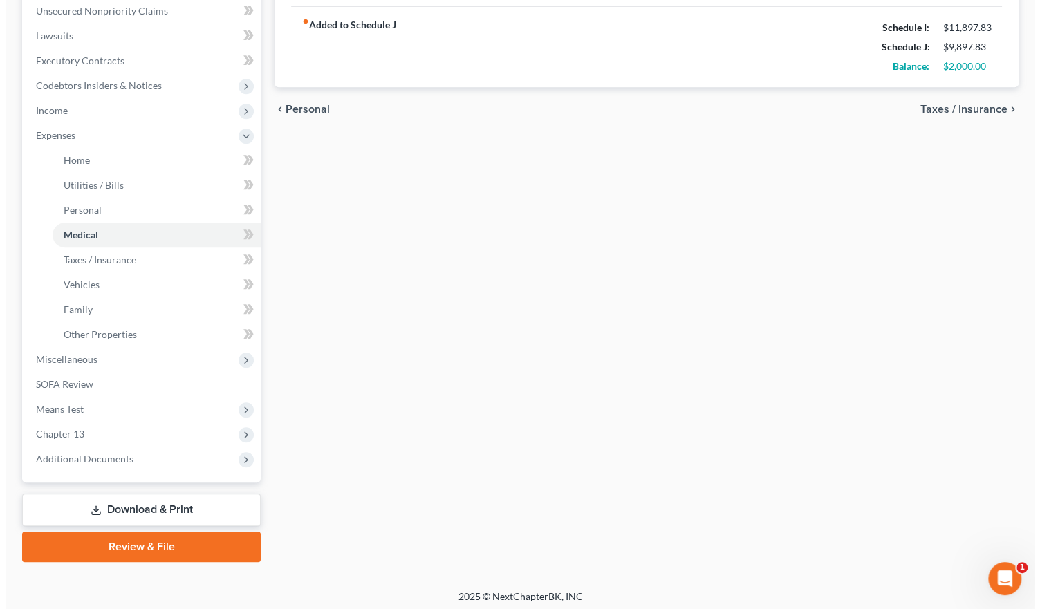
scroll to position [348, 0]
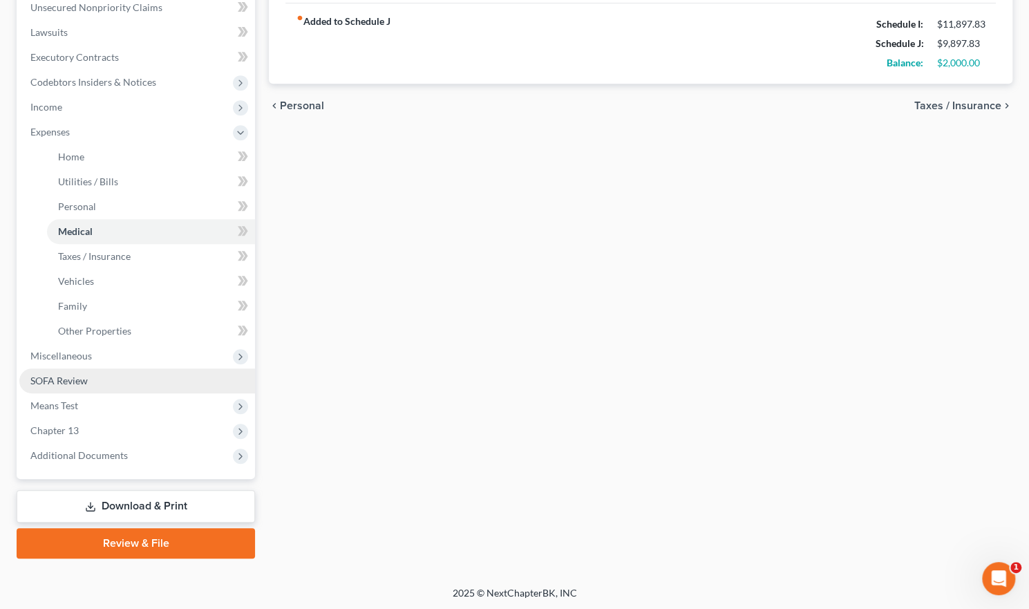
click at [109, 374] on link "SOFA Review" at bounding box center [137, 380] width 236 height 25
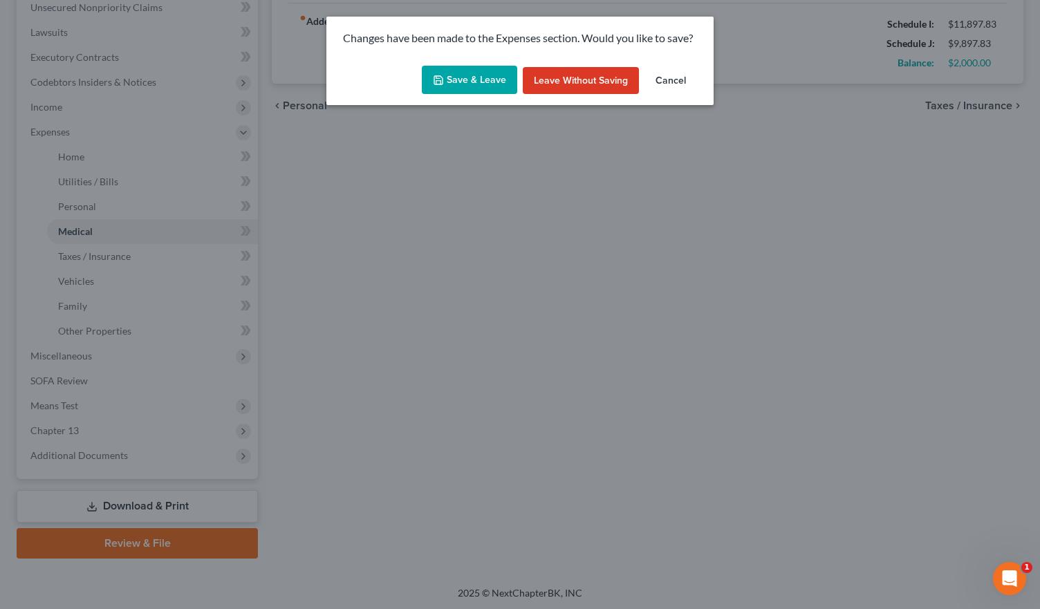
click at [477, 84] on button "Save & Leave" at bounding box center [469, 80] width 95 height 29
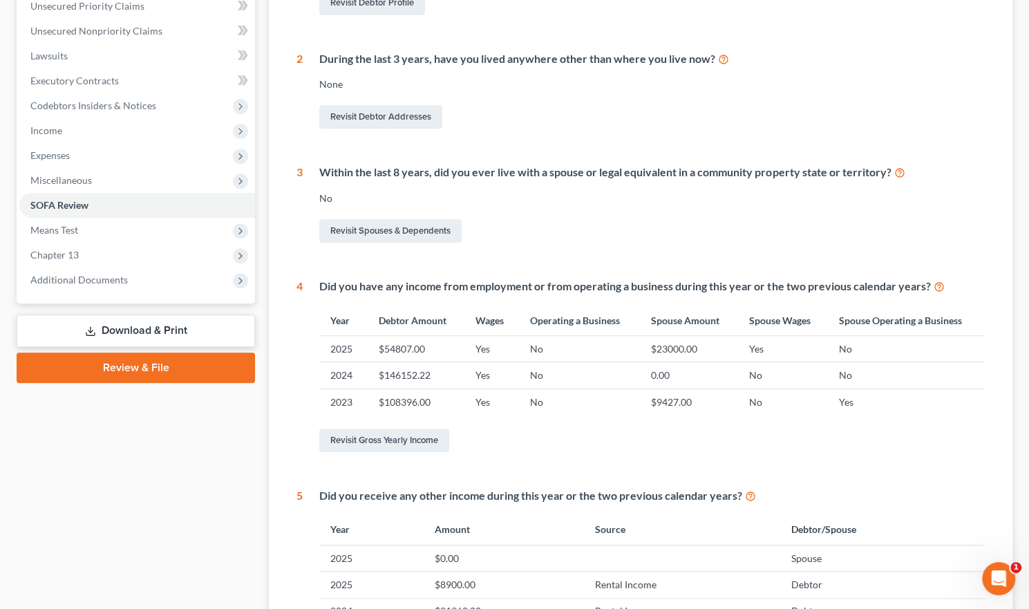
scroll to position [346, 0]
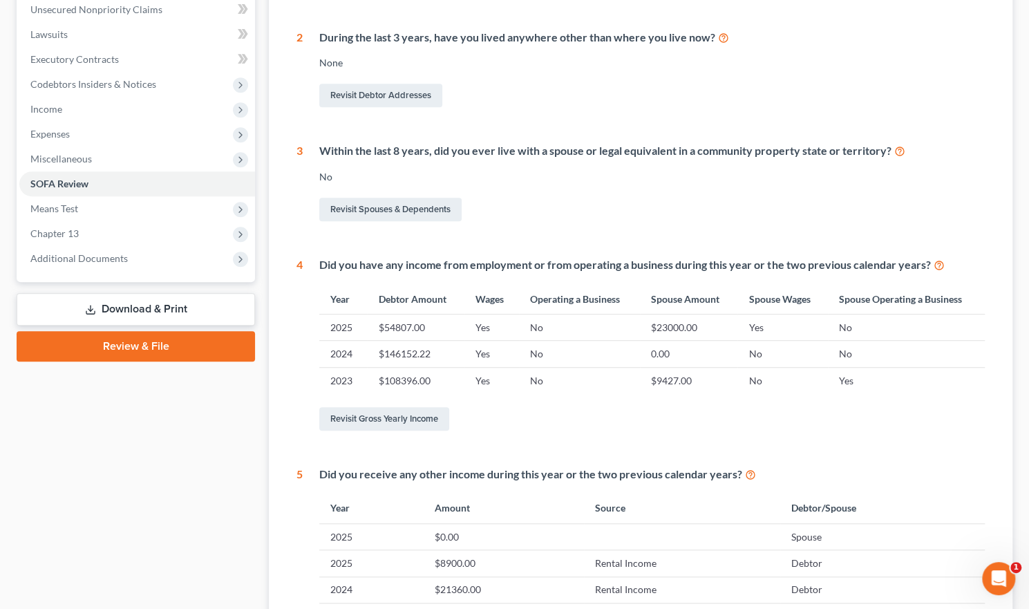
click at [662, 351] on td "0.00" at bounding box center [689, 354] width 98 height 26
click at [417, 418] on link "Revisit Gross Yearly Income" at bounding box center [384, 419] width 130 height 24
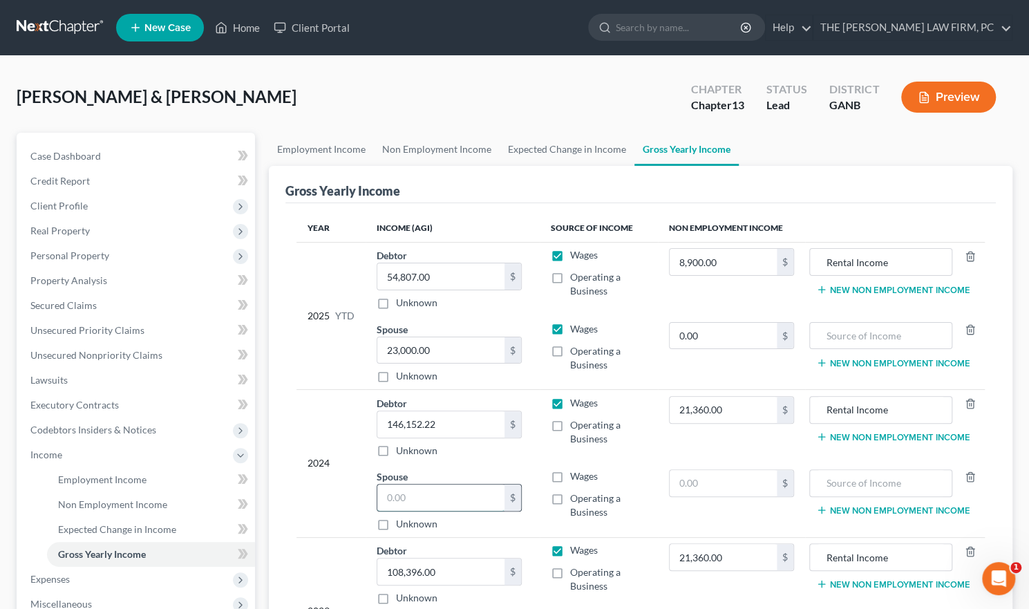
click at [435, 501] on input "text" at bounding box center [440, 498] width 127 height 26
click at [393, 496] on input "5,112.00" at bounding box center [440, 498] width 127 height 26
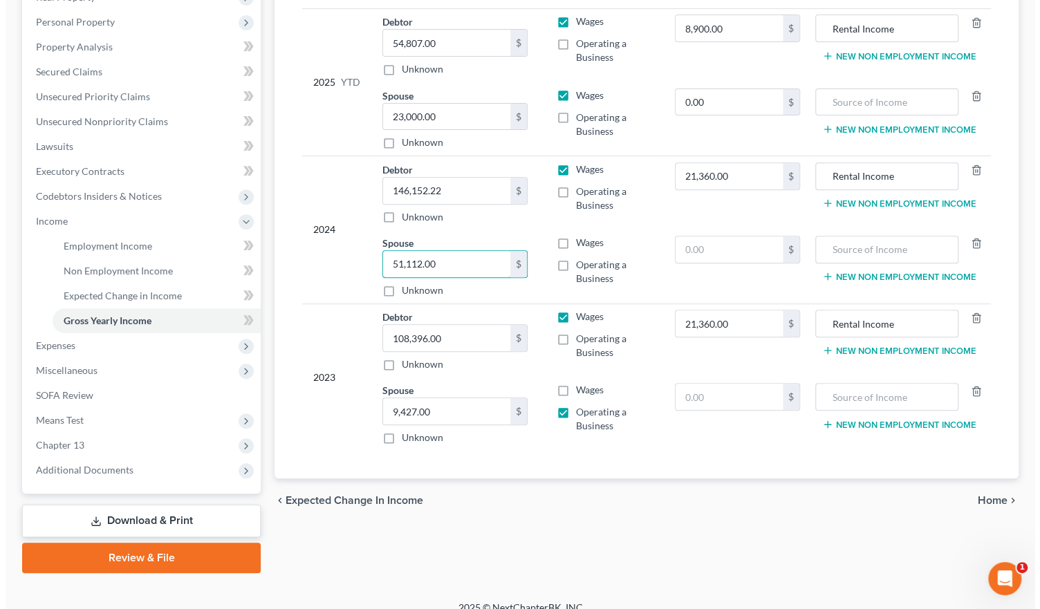
scroll to position [248, 0]
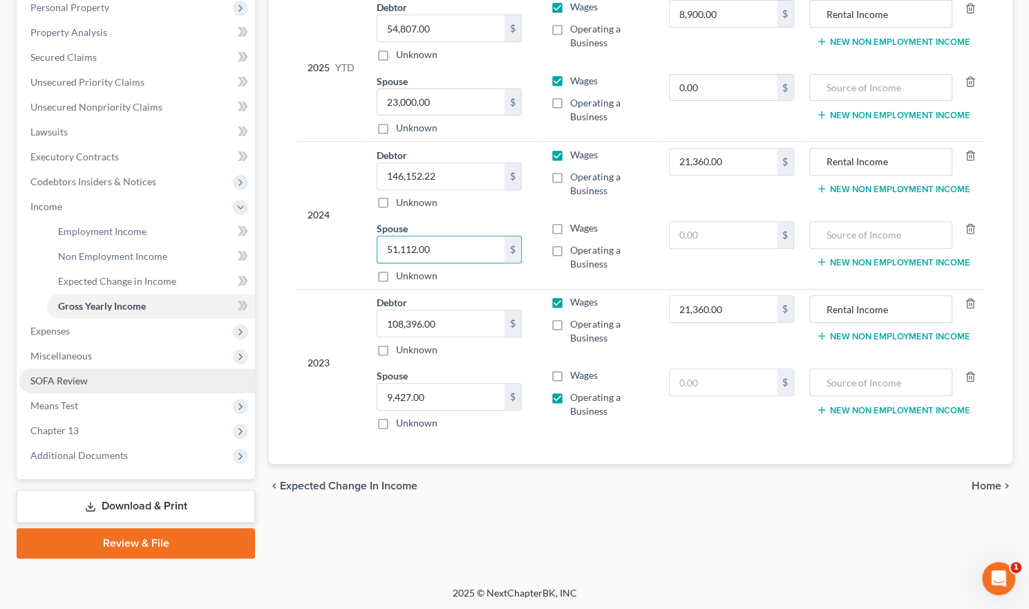
type input "51,112.00"
click at [94, 375] on link "SOFA Review" at bounding box center [137, 380] width 236 height 25
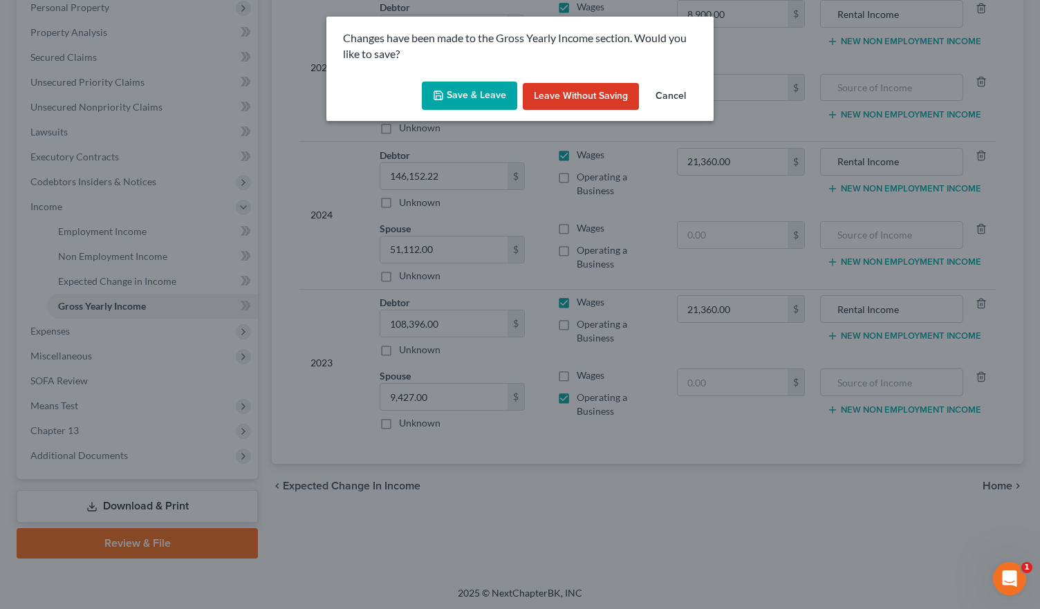
click at [480, 99] on button "Save & Leave" at bounding box center [469, 96] width 95 height 29
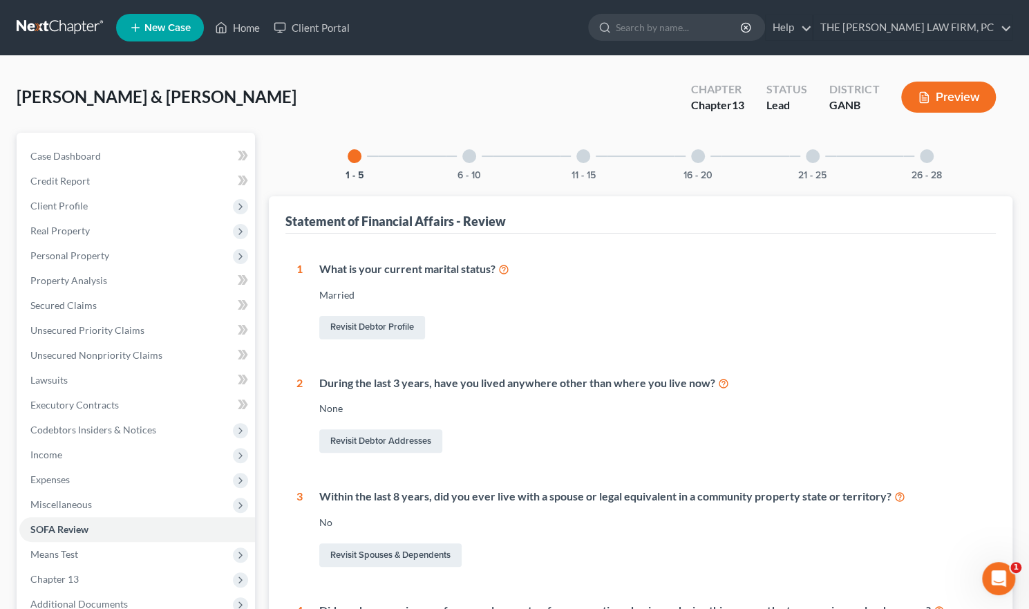
click at [469, 160] on div at bounding box center [469, 156] width 14 height 14
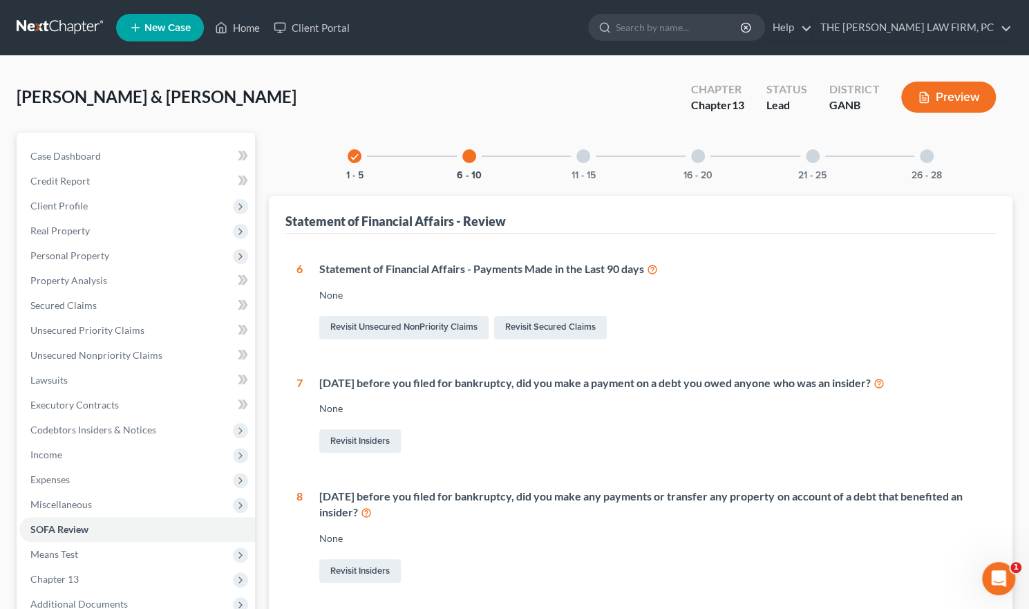
click at [583, 149] on div at bounding box center [583, 156] width 14 height 14
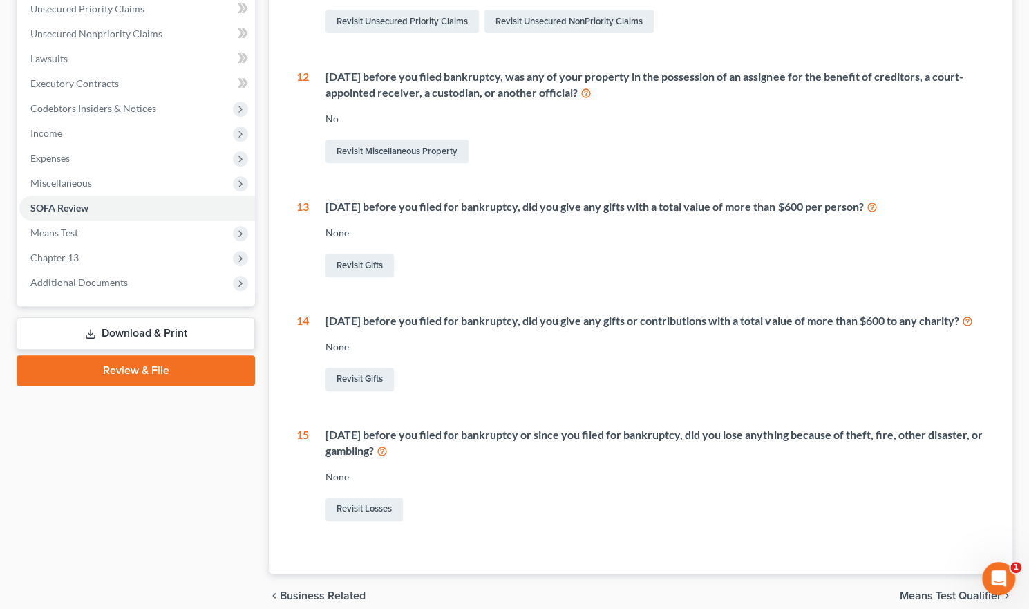
scroll to position [397, 0]
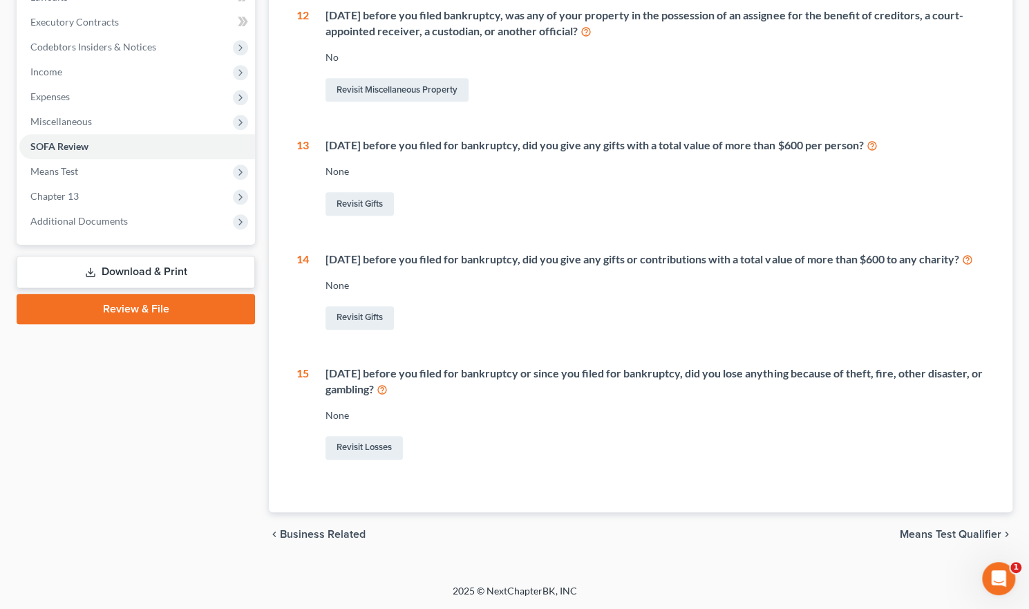
click at [347, 536] on span "Business Related" at bounding box center [323, 534] width 86 height 11
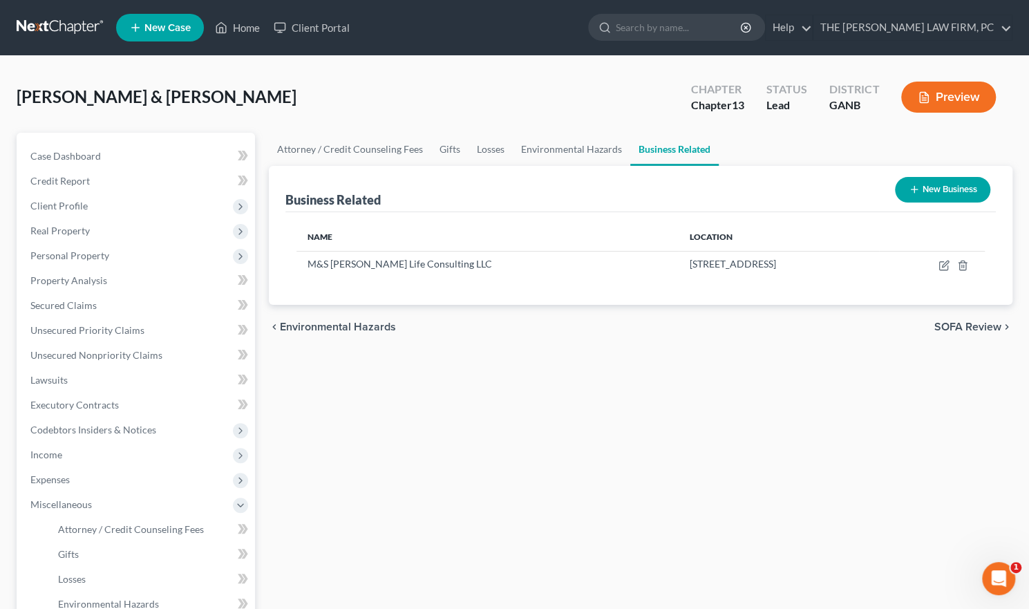
click at [933, 192] on button "New Business" at bounding box center [942, 190] width 95 height 26
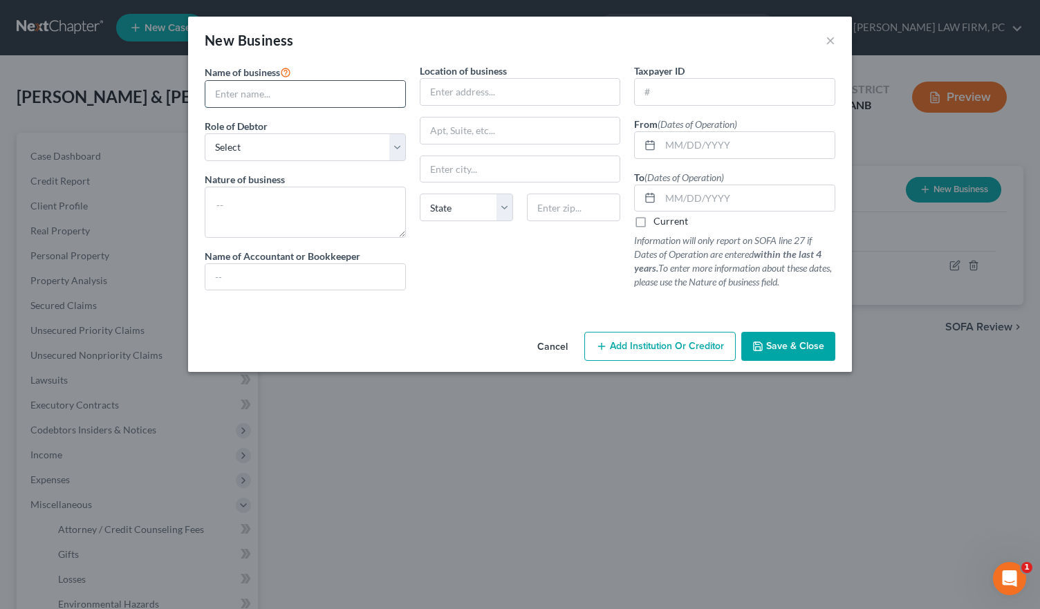
click at [337, 97] on input "text" at bounding box center [305, 94] width 200 height 26
paste input "Be A PEace Maker Inc"
click at [289, 91] on input "Be A PEace Maker Inc" at bounding box center [305, 94] width 200 height 26
type input "Be A PEace Maker, Inc"
click at [447, 91] on input "text" at bounding box center [520, 92] width 200 height 26
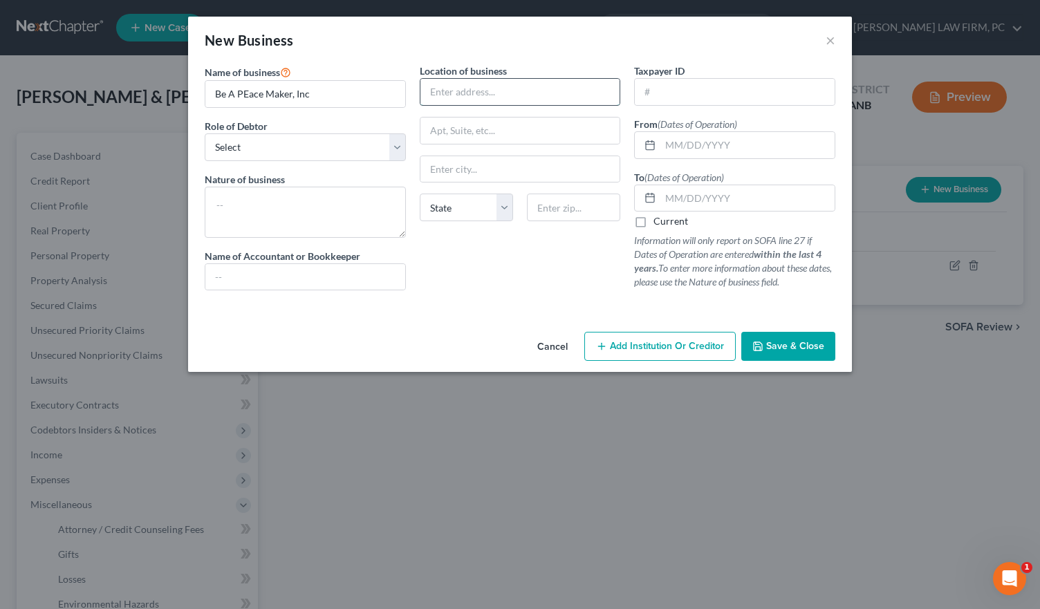
paste input "745 Bolton Rd NW, Atlanta, GA, 30331"
drag, startPoint x: 594, startPoint y: 88, endPoint x: 564, endPoint y: 91, distance: 30.5
click at [564, 91] on input "745 Bolton Rd NW, Atlanta, GA, 30331" at bounding box center [520, 92] width 200 height 26
type input "745 Bolton Rd NW, Atlanta, GA,"
click at [572, 201] on input "text" at bounding box center [573, 208] width 93 height 28
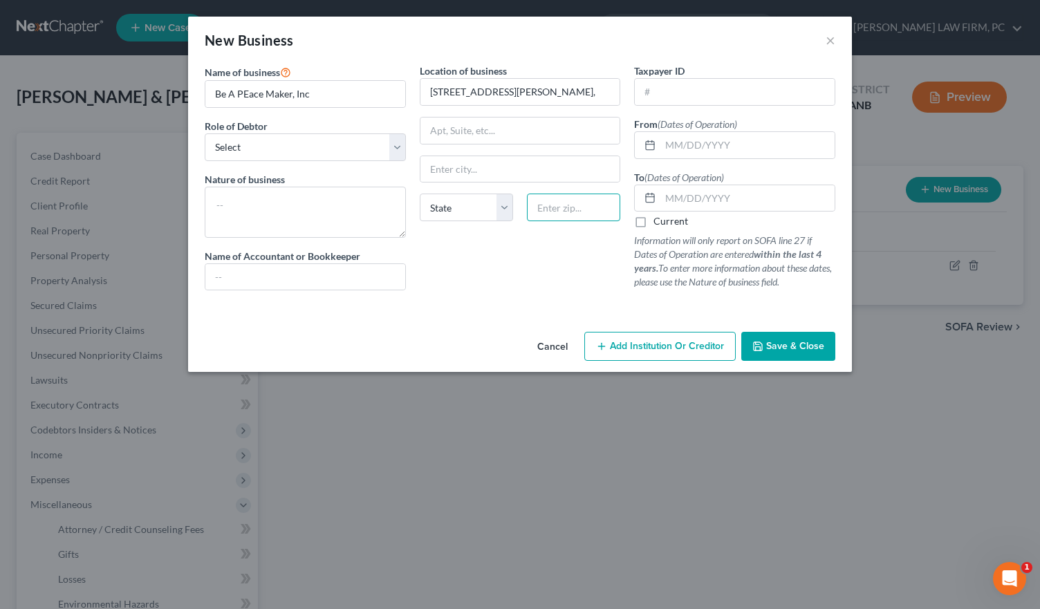
paste input "30331"
type input "30331"
type input "Atlanta"
select select "10"
drag, startPoint x: 572, startPoint y: 95, endPoint x: 511, endPoint y: 100, distance: 60.4
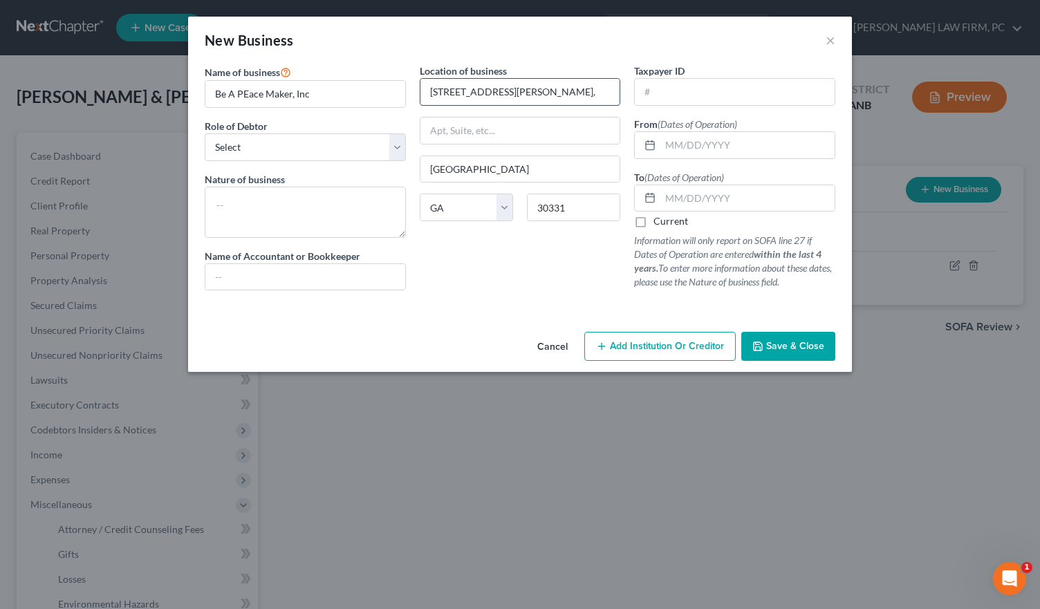
click at [511, 100] on input "745 Bolton Rd NW, Atlanta, GA," at bounding box center [520, 92] width 200 height 26
type input "745 Bolton Rd NW"
click at [670, 149] on input "text" at bounding box center [747, 145] width 174 height 26
type input "10/28/2020"
click at [653, 221] on label "Current" at bounding box center [670, 221] width 35 height 14
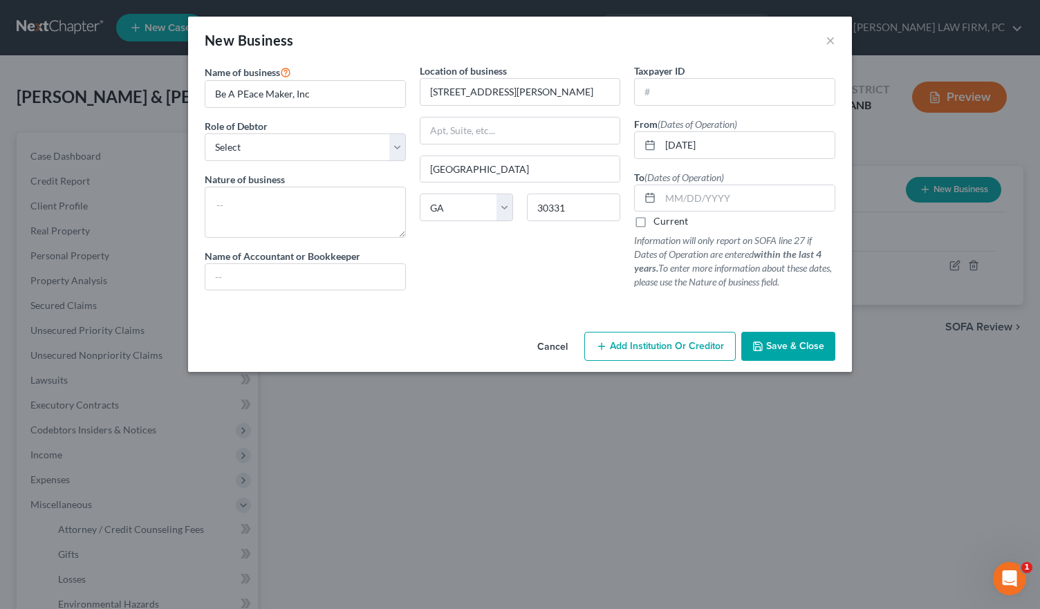
click at [659, 221] on input "Current" at bounding box center [663, 218] width 9 height 9
checkbox input "true"
click at [243, 93] on input "Be A PEace Maker, Inc" at bounding box center [305, 94] width 200 height 26
type input "Be A Peace Maker, Inc"
click at [397, 145] on select "Select A member of a limited liability company (LLC) or limited liability partn…" at bounding box center [305, 147] width 201 height 28
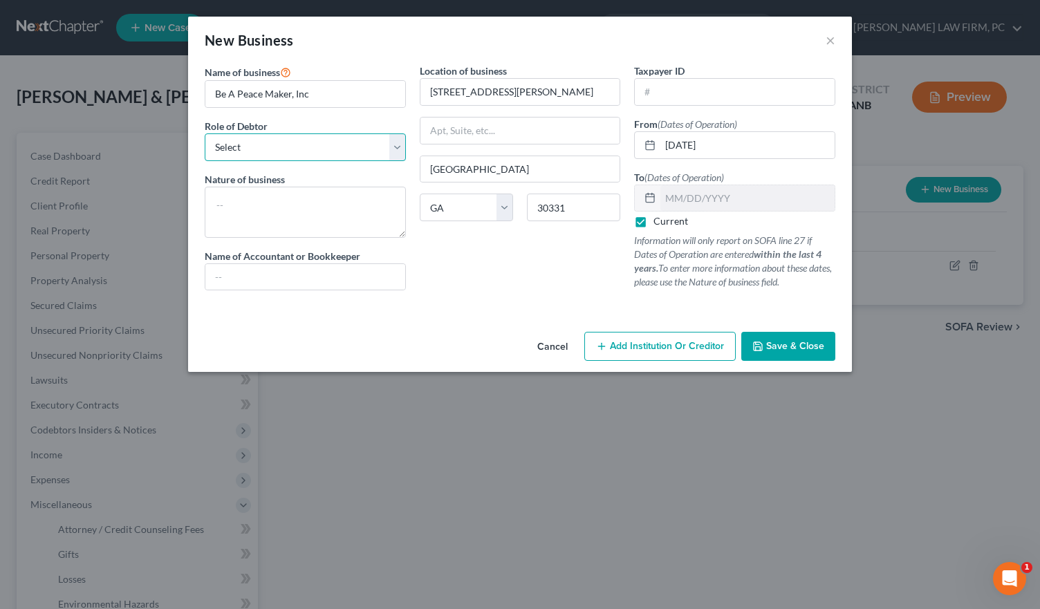
select select "officer"
click at [205, 133] on select "Select A member of a limited liability company (LLC) or limited liability partn…" at bounding box center [305, 147] width 201 height 28
click at [768, 338] on button "Save & Close" at bounding box center [788, 346] width 94 height 29
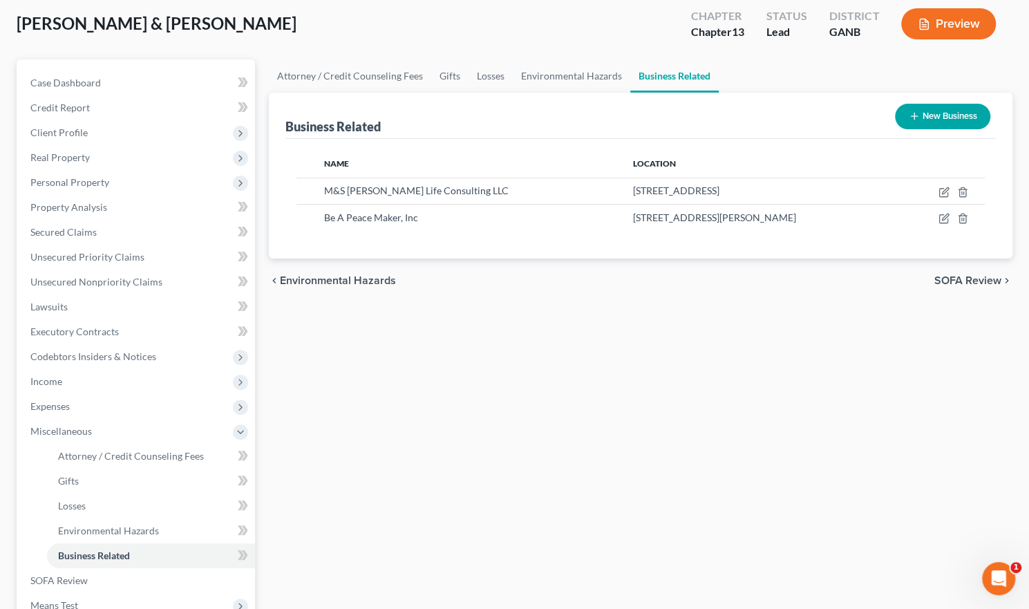
scroll to position [66, 0]
